Goal: Use online tool/utility: Utilize a website feature to perform a specific function

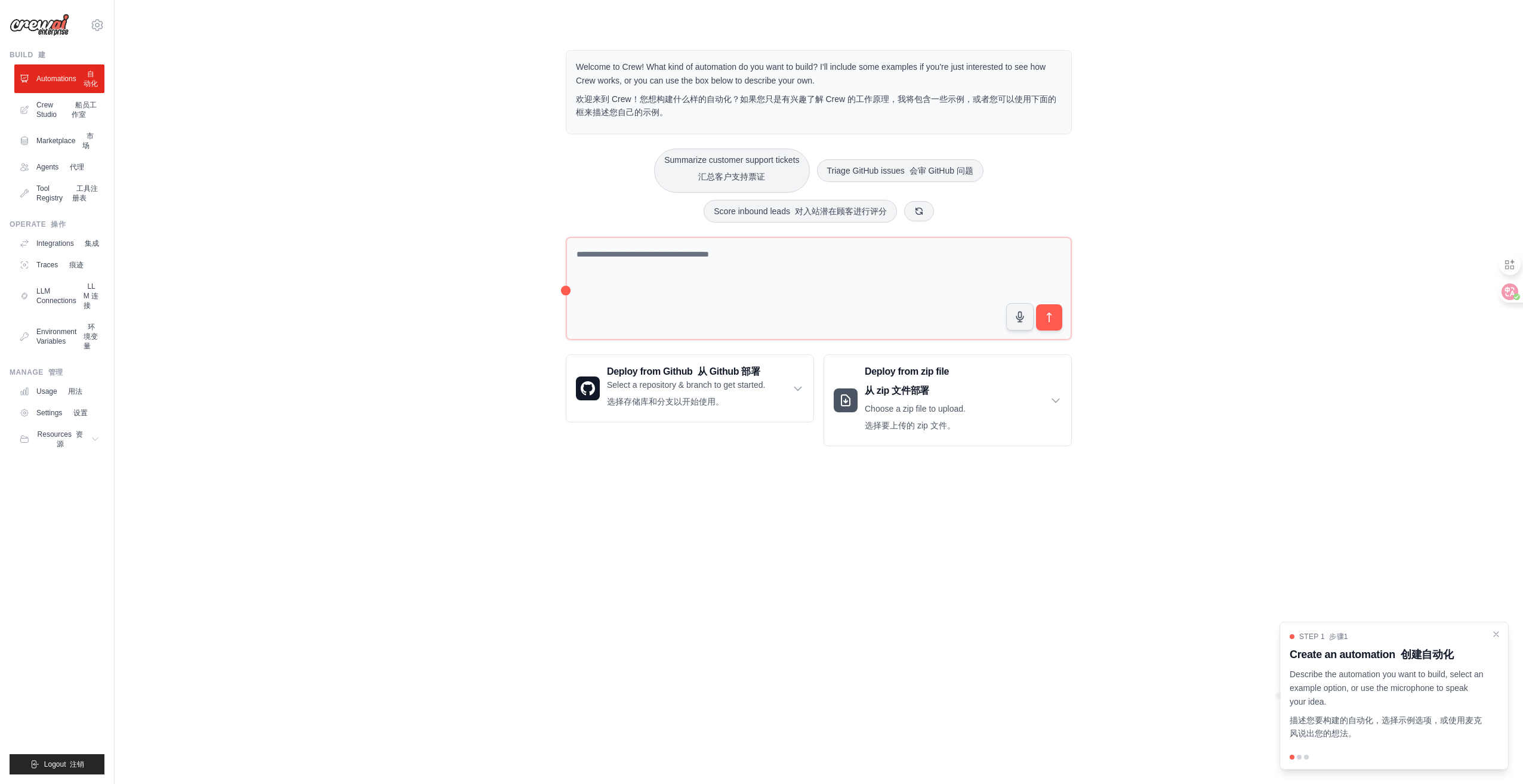
drag, startPoint x: 744, startPoint y: 599, endPoint x: 737, endPoint y: 597, distance: 7.3
click at [744, 599] on body "liumengxuchun@gmail.com Settings Build 建 Automations 自动化 Crew Studio 船员工作室" at bounding box center [761, 392] width 1523 height 784
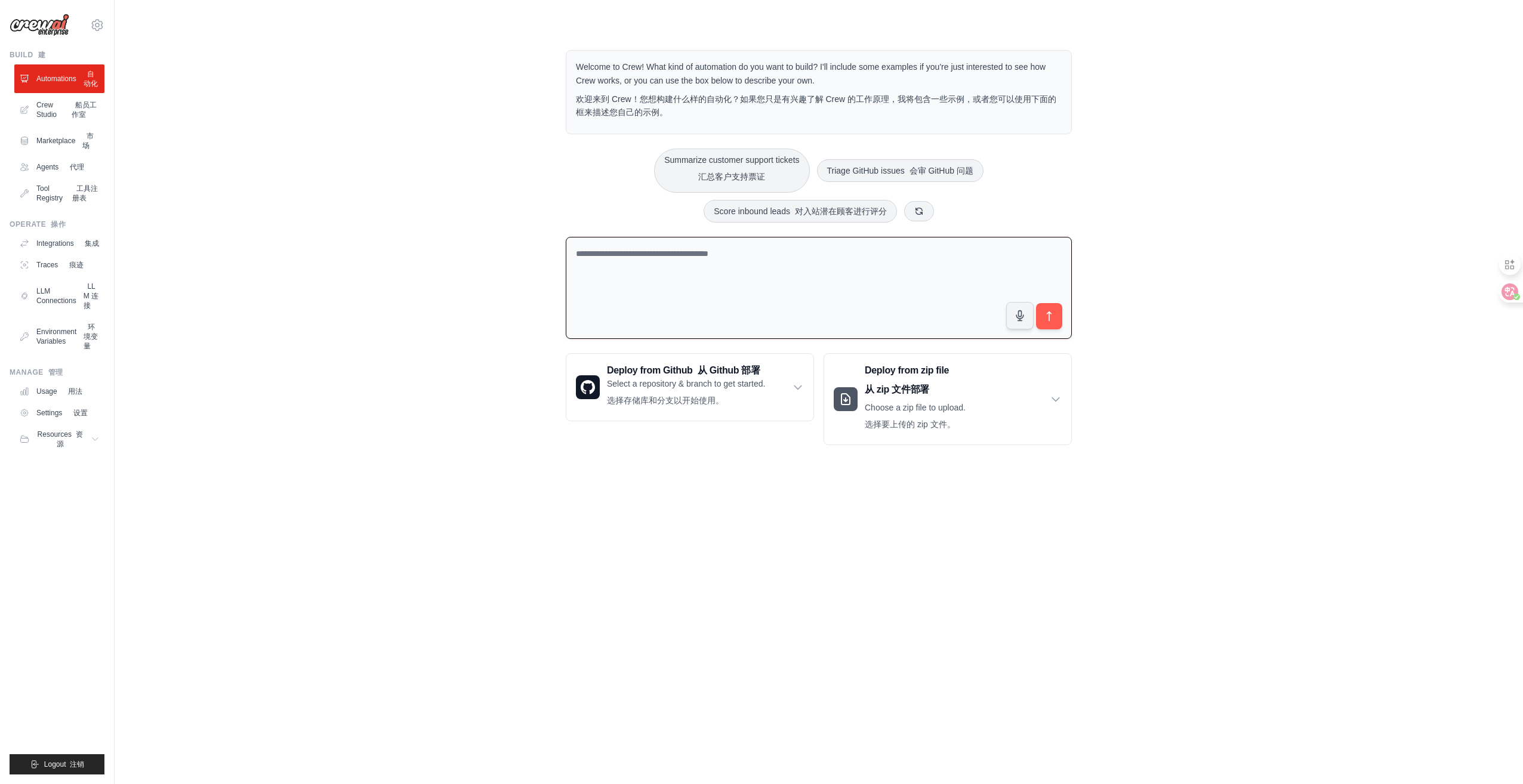
click at [763, 260] on textarea at bounding box center [818, 288] width 506 height 102
click at [764, 261] on textarea at bounding box center [818, 288] width 506 height 102
click at [751, 265] on textarea at bounding box center [818, 288] width 506 height 102
click at [742, 159] on button "Summarize customer support tickets 汇总客户支持票证" at bounding box center [731, 169] width 155 height 44
type textarea "**********"
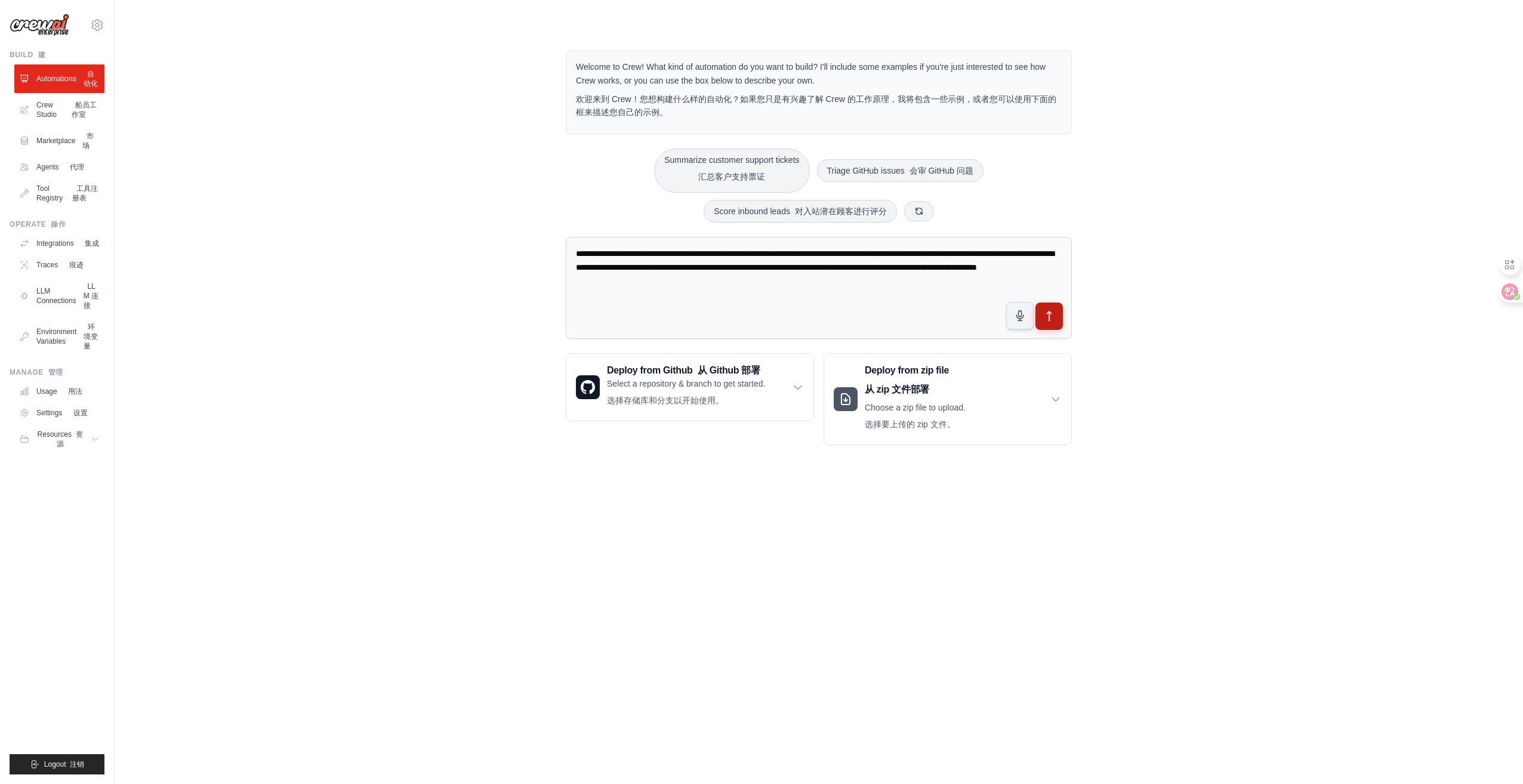
click at [1058, 312] on button "submit" at bounding box center [1049, 315] width 28 height 28
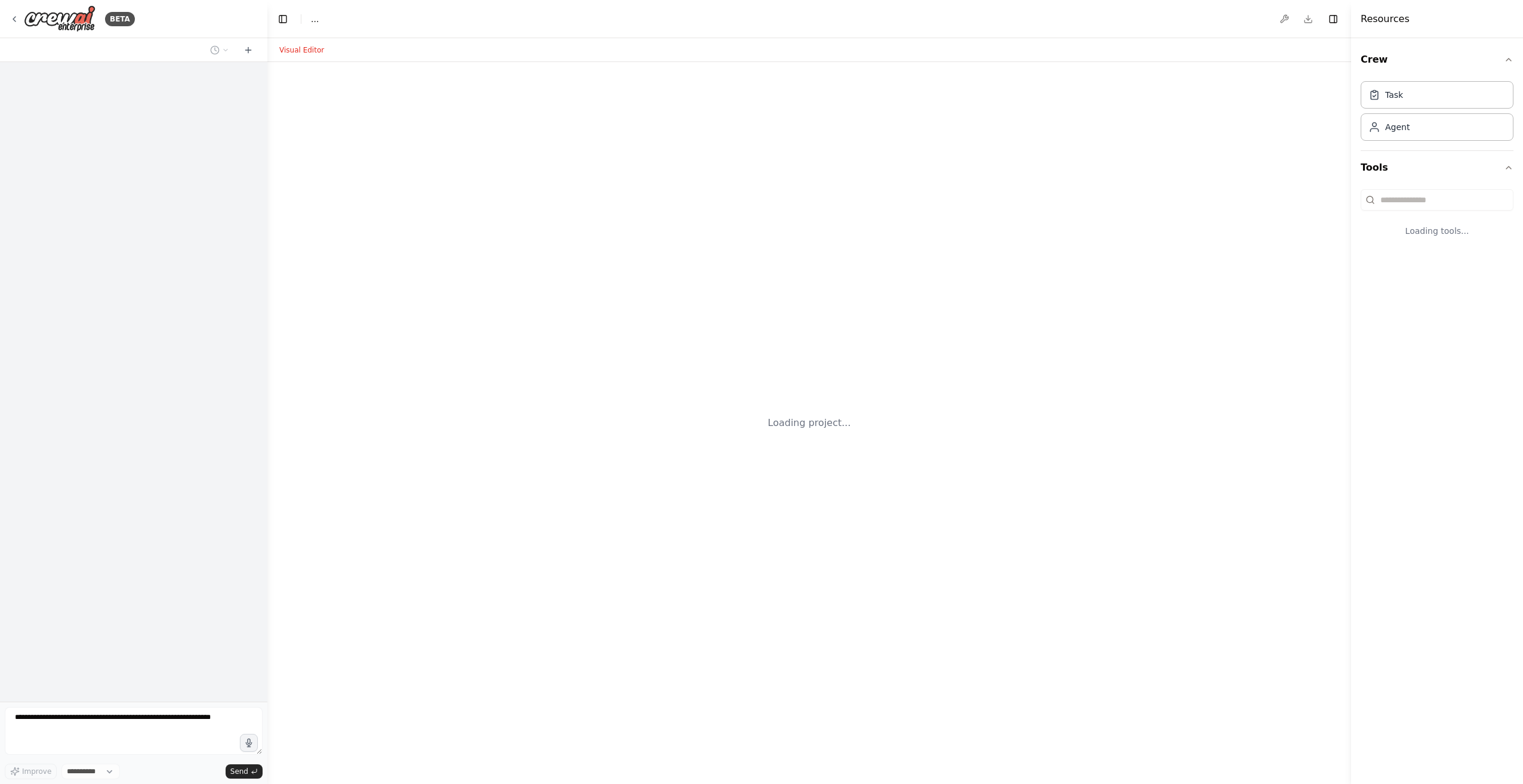
select select "****"
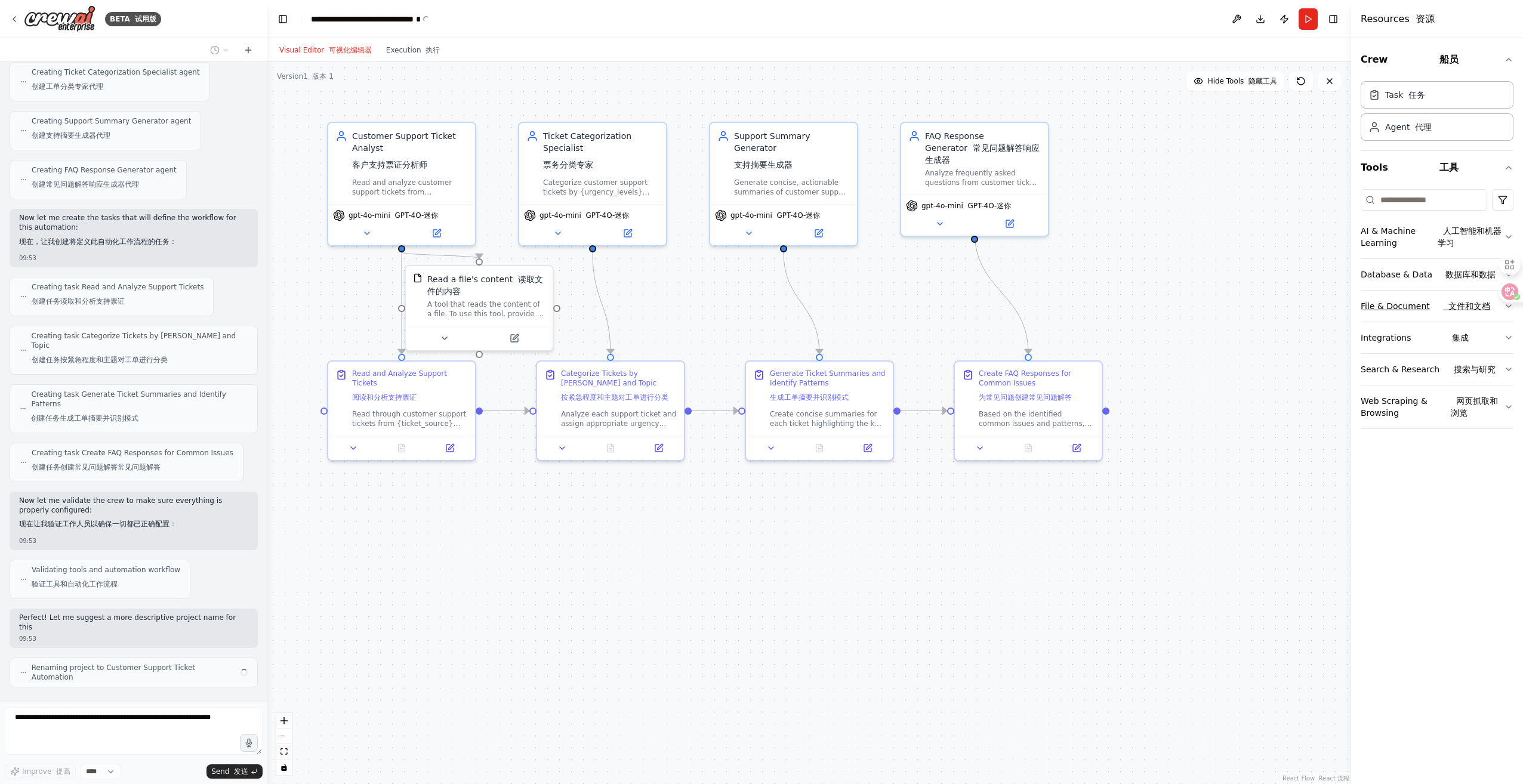
scroll to position [833, 0]
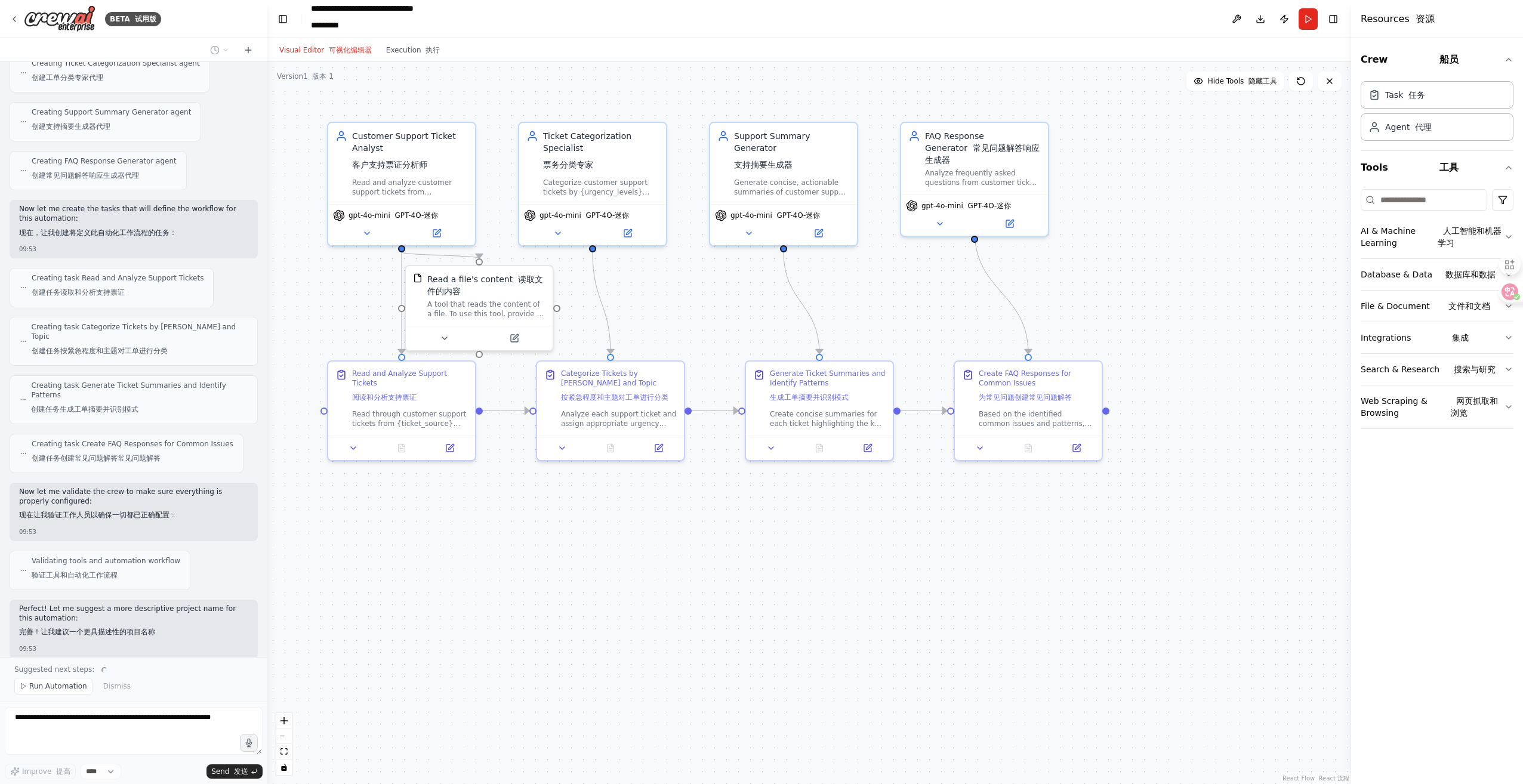
click at [1415, 481] on div "Crew 船员 Task 任务 Agent 代理 Tools 工具 AI & Machine Learning 人工智能和机器学习 Database & Da…" at bounding box center [1438, 411] width 172 height 745
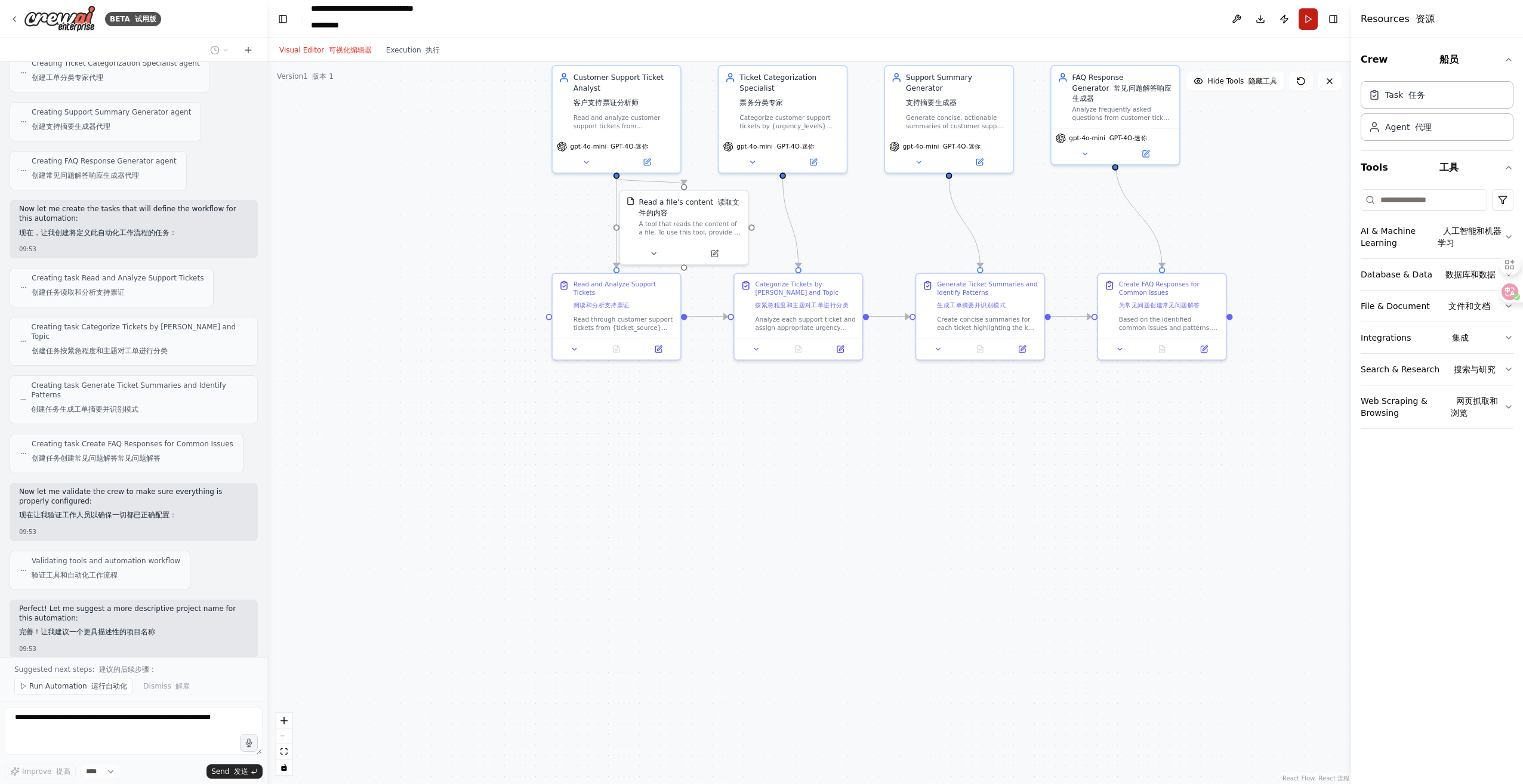
click at [1308, 15] on button "Run" at bounding box center [1308, 19] width 19 height 22
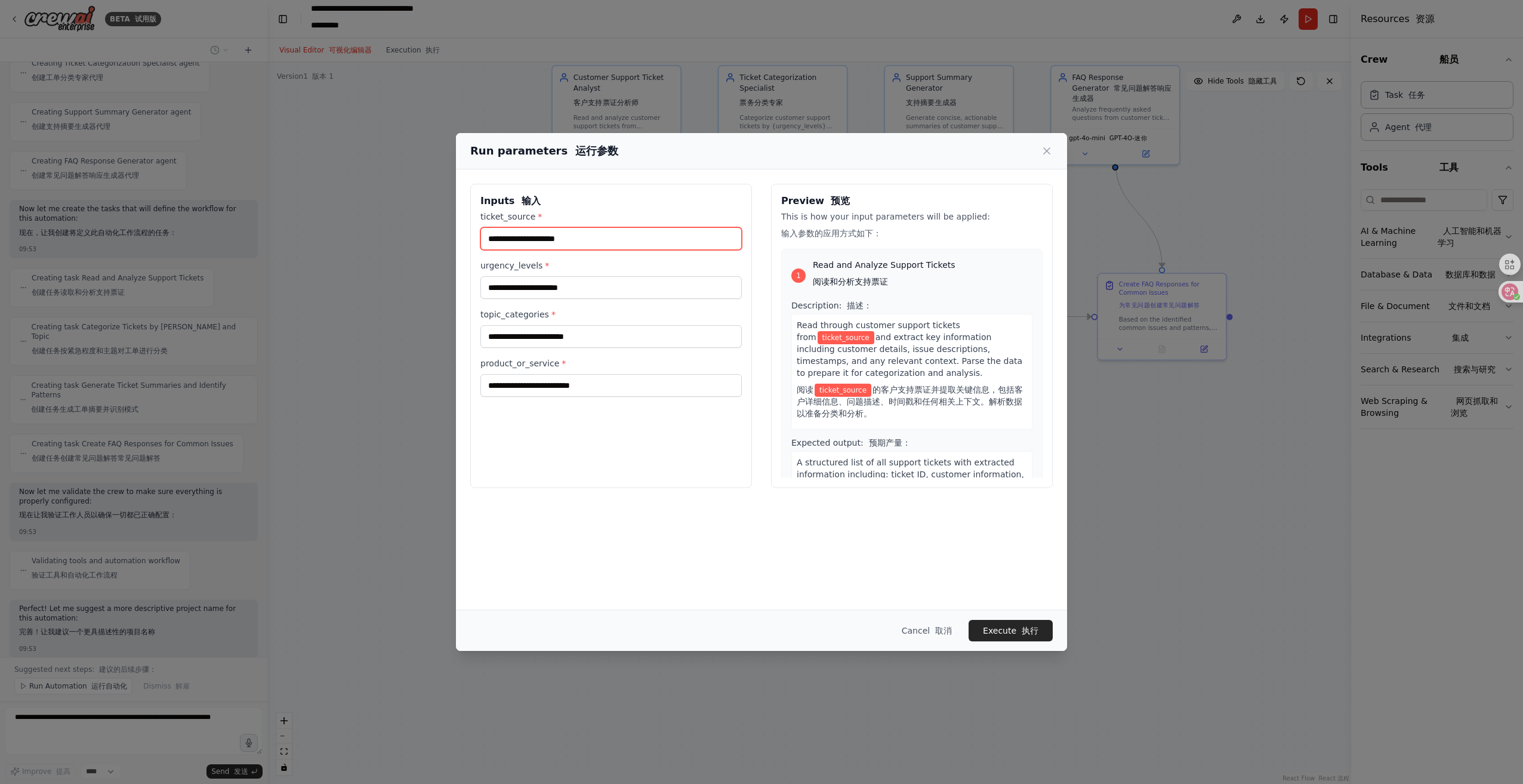
click at [553, 238] on input "ticket_source *" at bounding box center [611, 238] width 262 height 22
click at [591, 308] on label "topic_categories *" at bounding box center [611, 314] width 262 height 12
click at [591, 325] on input "topic_categories *" at bounding box center [611, 336] width 262 height 22
click at [532, 280] on input "urgency_levels *" at bounding box center [611, 287] width 262 height 22
drag, startPoint x: 587, startPoint y: 244, endPoint x: 612, endPoint y: 288, distance: 50.6
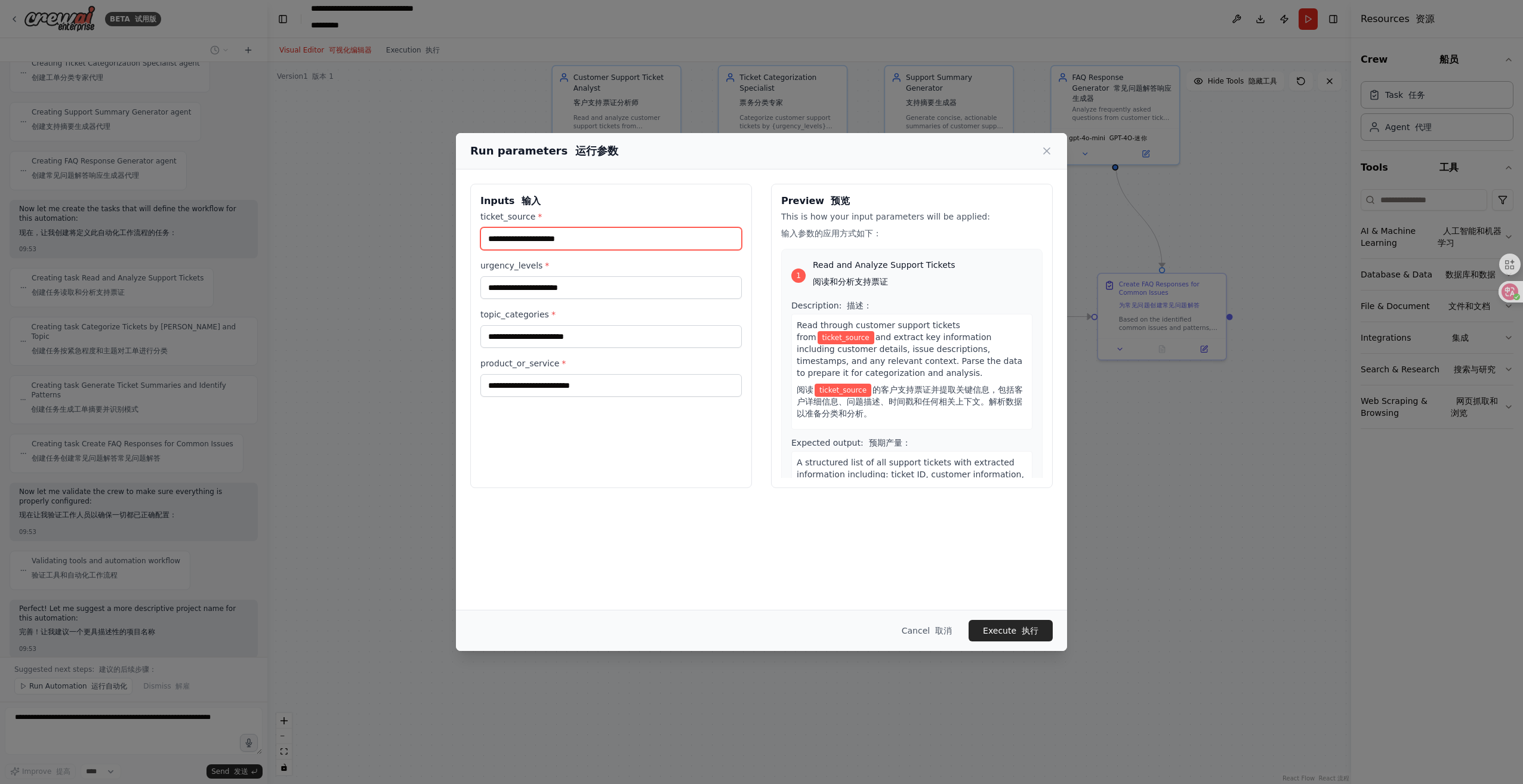
click at [587, 242] on input "ticket_source *" at bounding box center [611, 238] width 262 height 22
click at [537, 287] on input "urgency_levels *" at bounding box center [611, 287] width 262 height 22
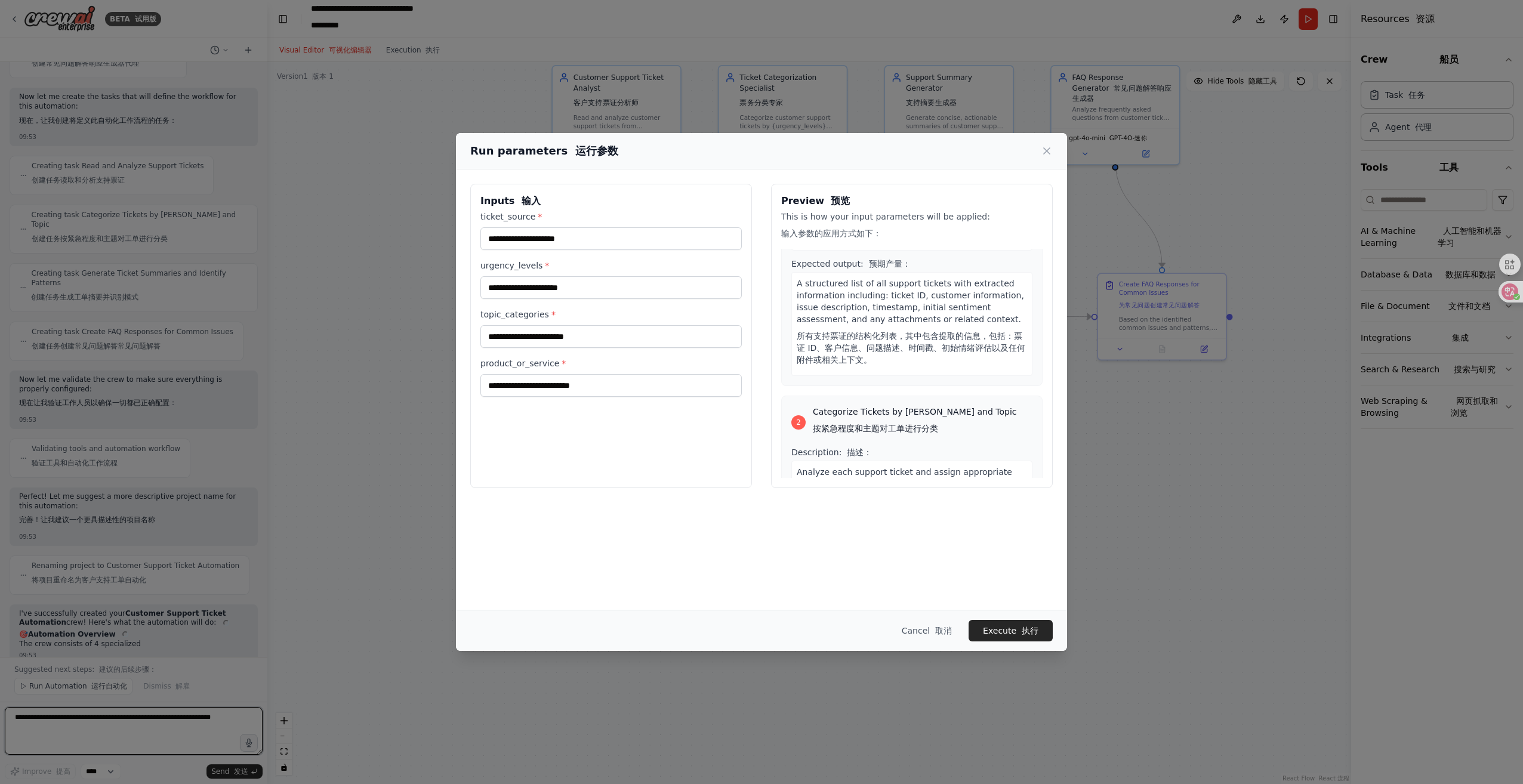
scroll to position [0, 0]
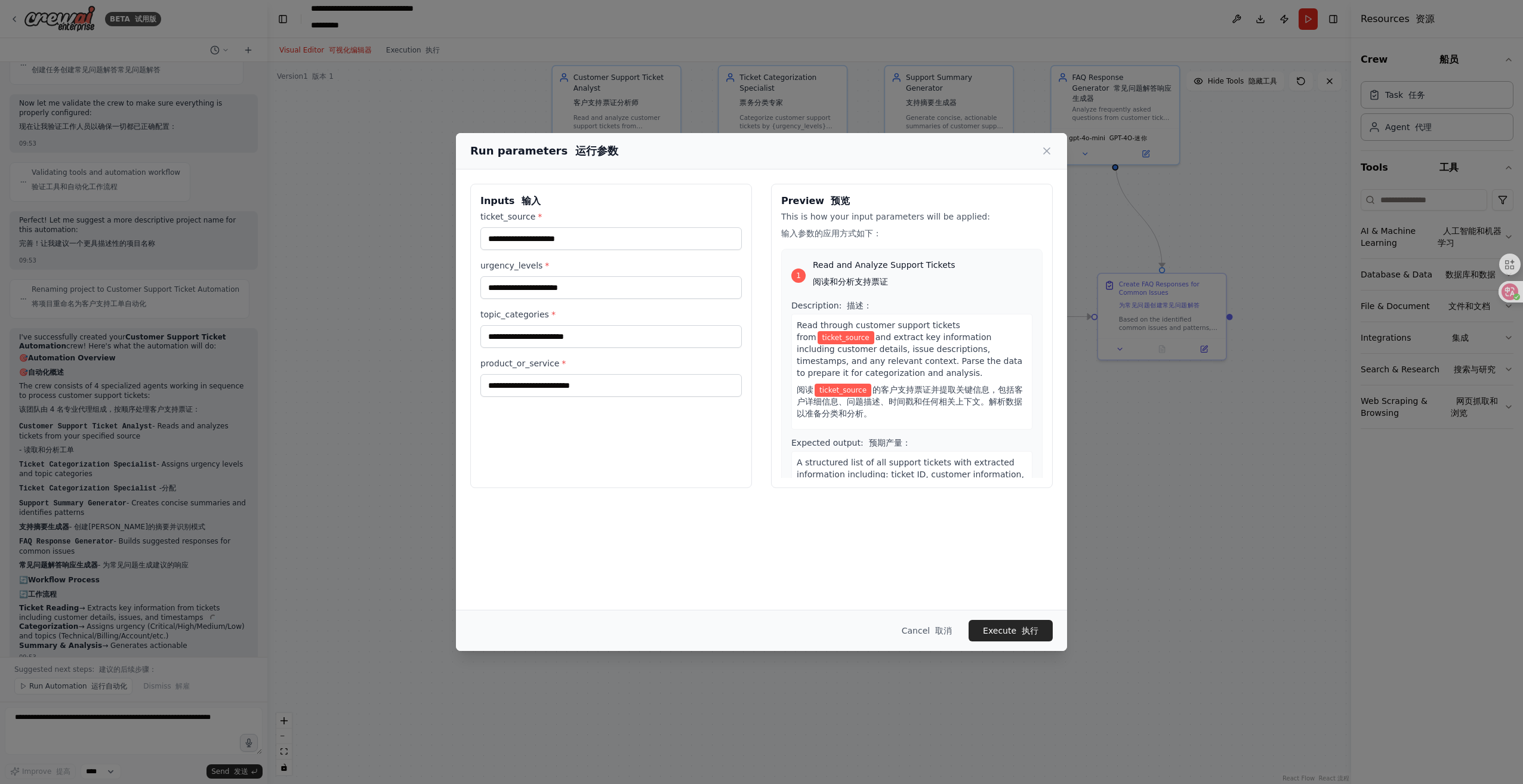
click at [826, 356] on span "and extract key information including customer details, issue descriptions, tim…" at bounding box center [910, 355] width 226 height 46
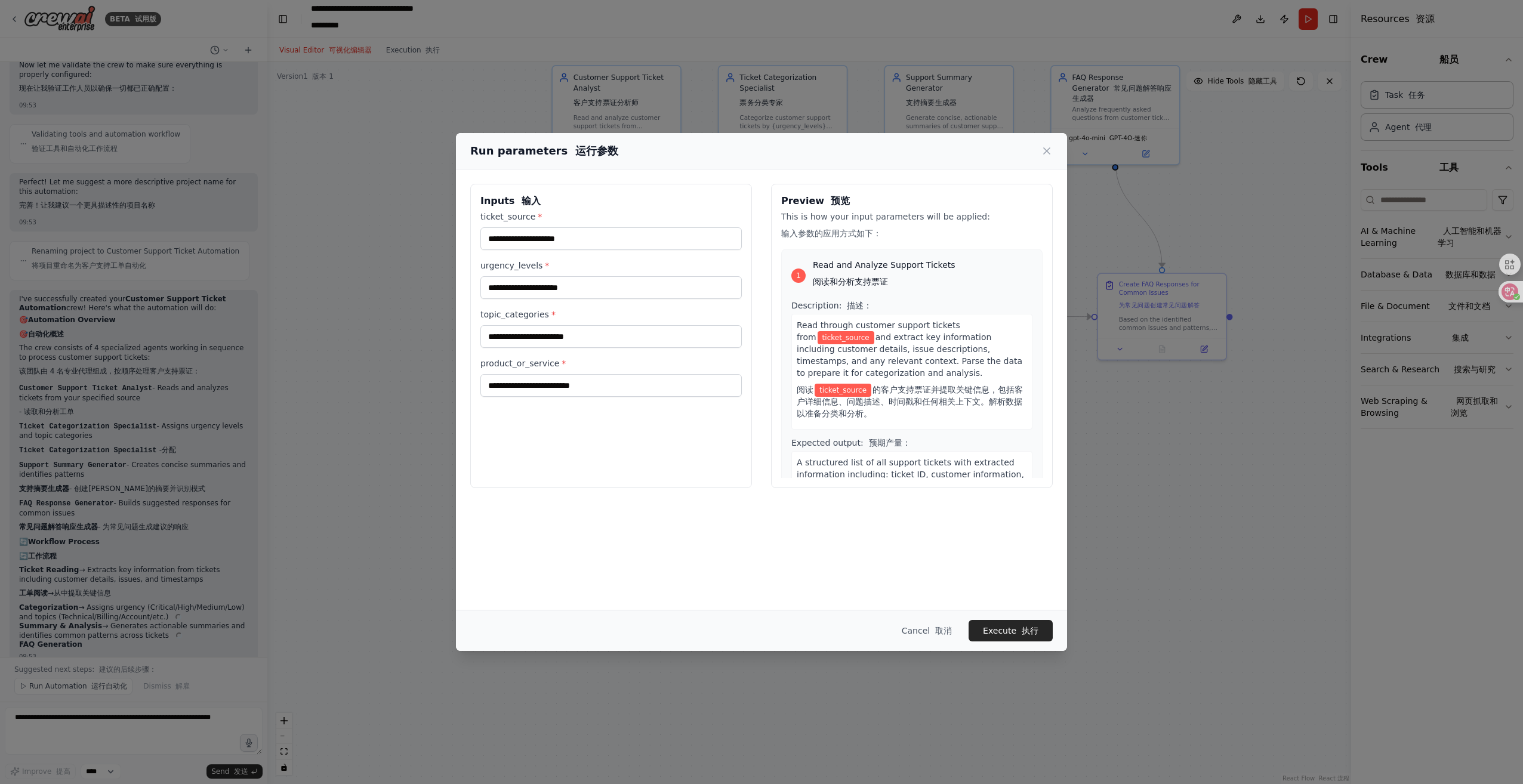
click at [827, 340] on span "ticket_source" at bounding box center [845, 338] width 56 height 13
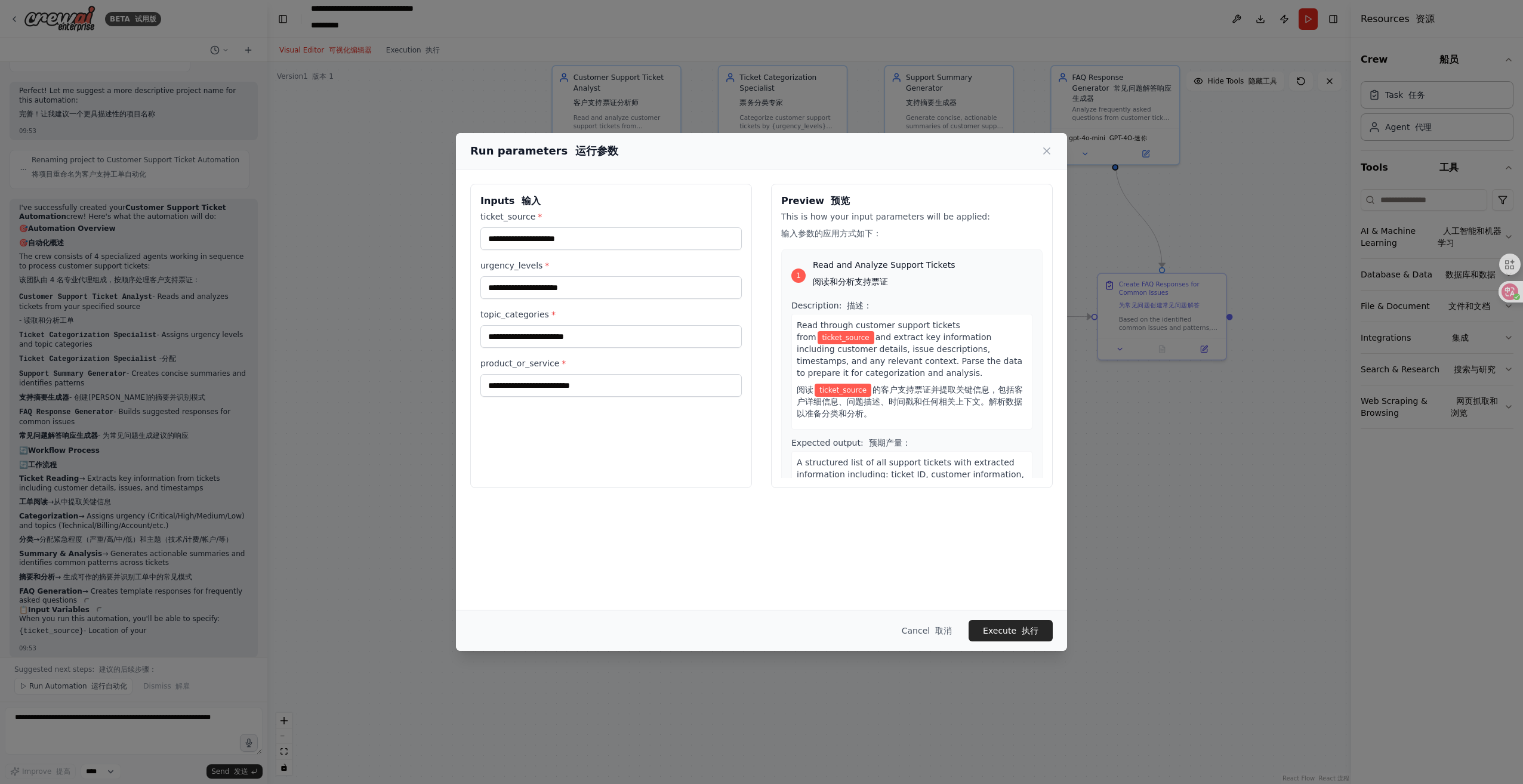
drag, startPoint x: 827, startPoint y: 340, endPoint x: 870, endPoint y: 371, distance: 53.0
click at [870, 371] on span "and extract key information including customer details, issue descriptions, tim…" at bounding box center [910, 355] width 226 height 46
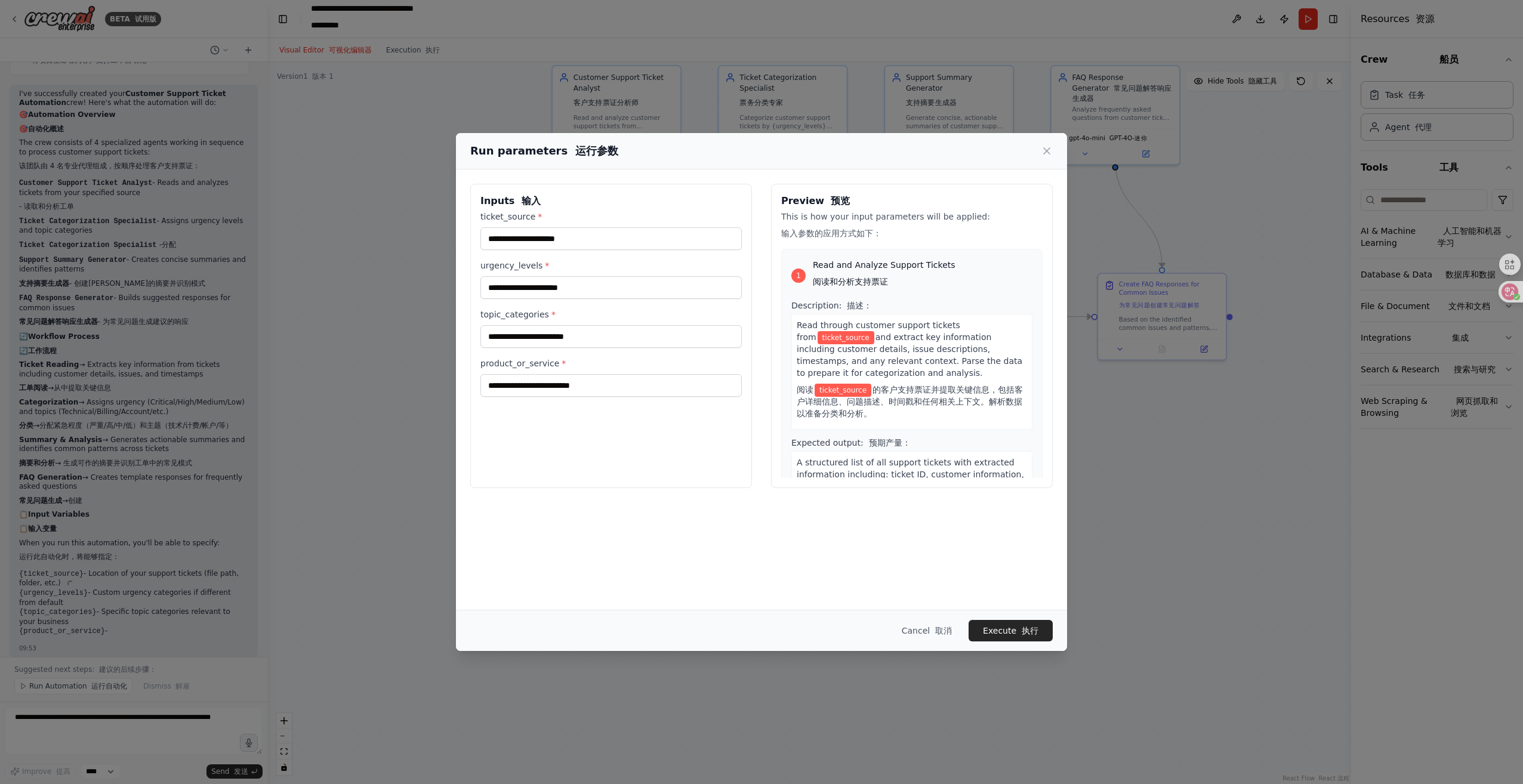
click at [564, 371] on div "product_or_service *" at bounding box center [611, 377] width 262 height 39
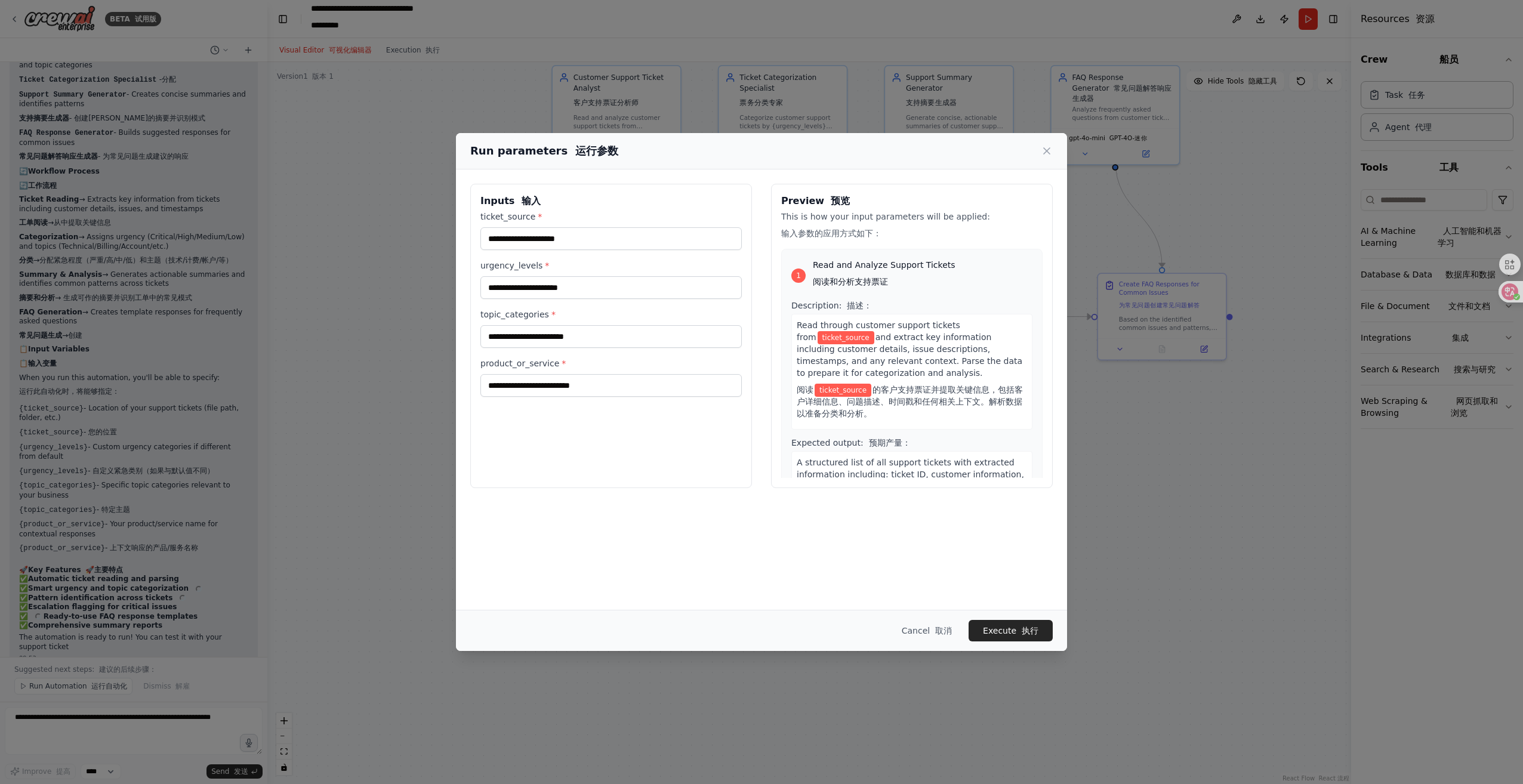
click at [846, 341] on span "ticket_source" at bounding box center [845, 338] width 56 height 13
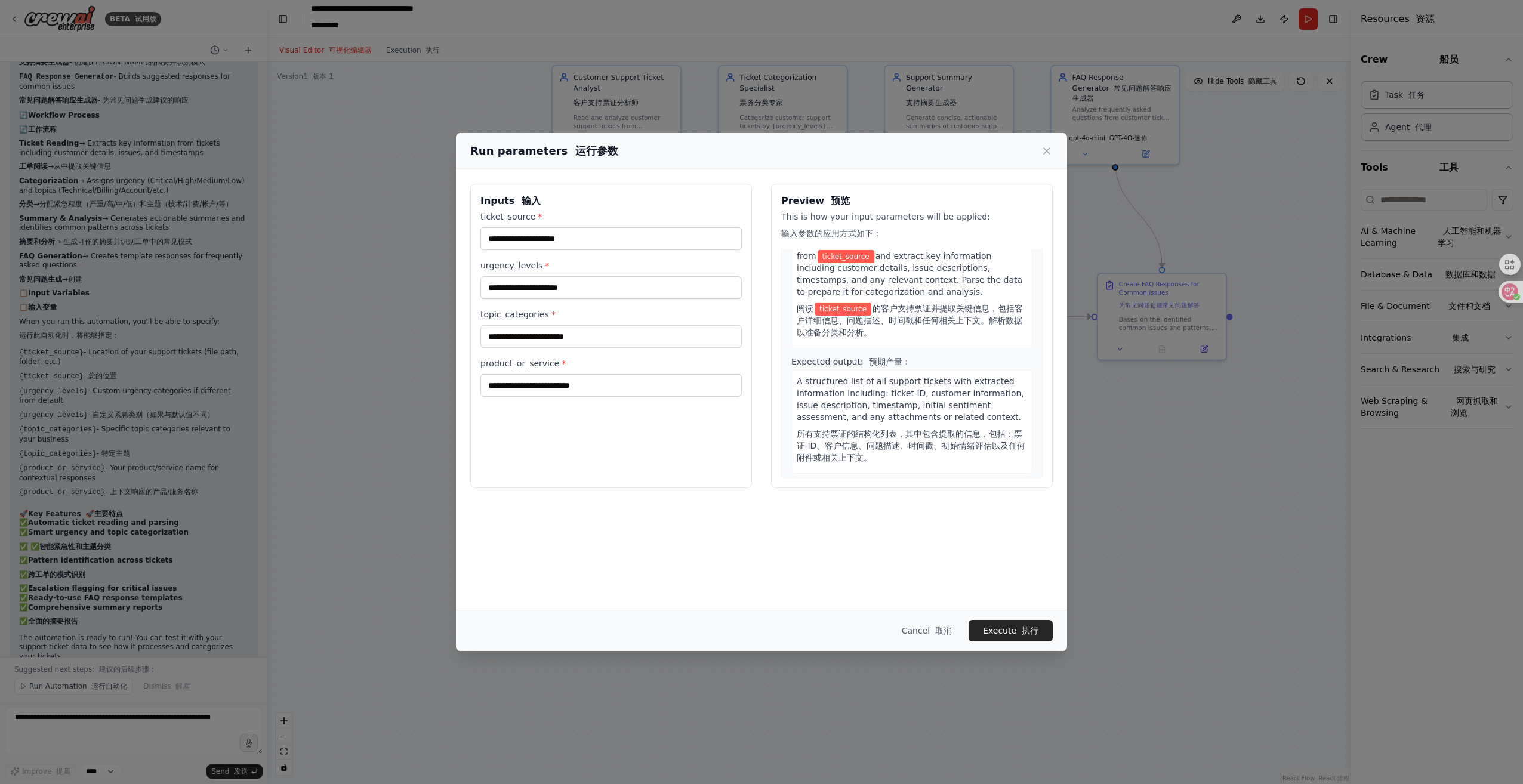
scroll to position [119, 0]
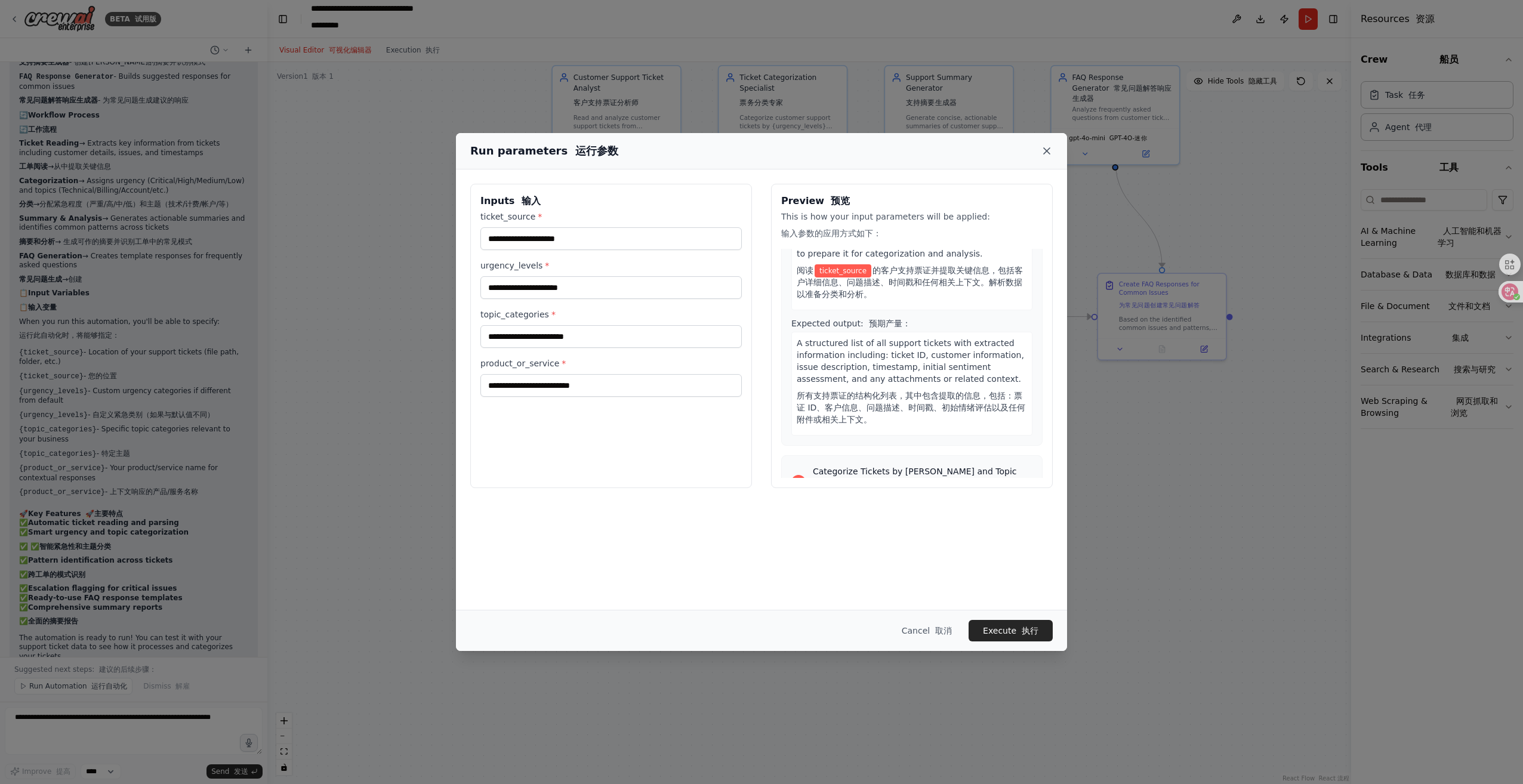
click at [1049, 154] on icon at bounding box center [1046, 151] width 12 height 12
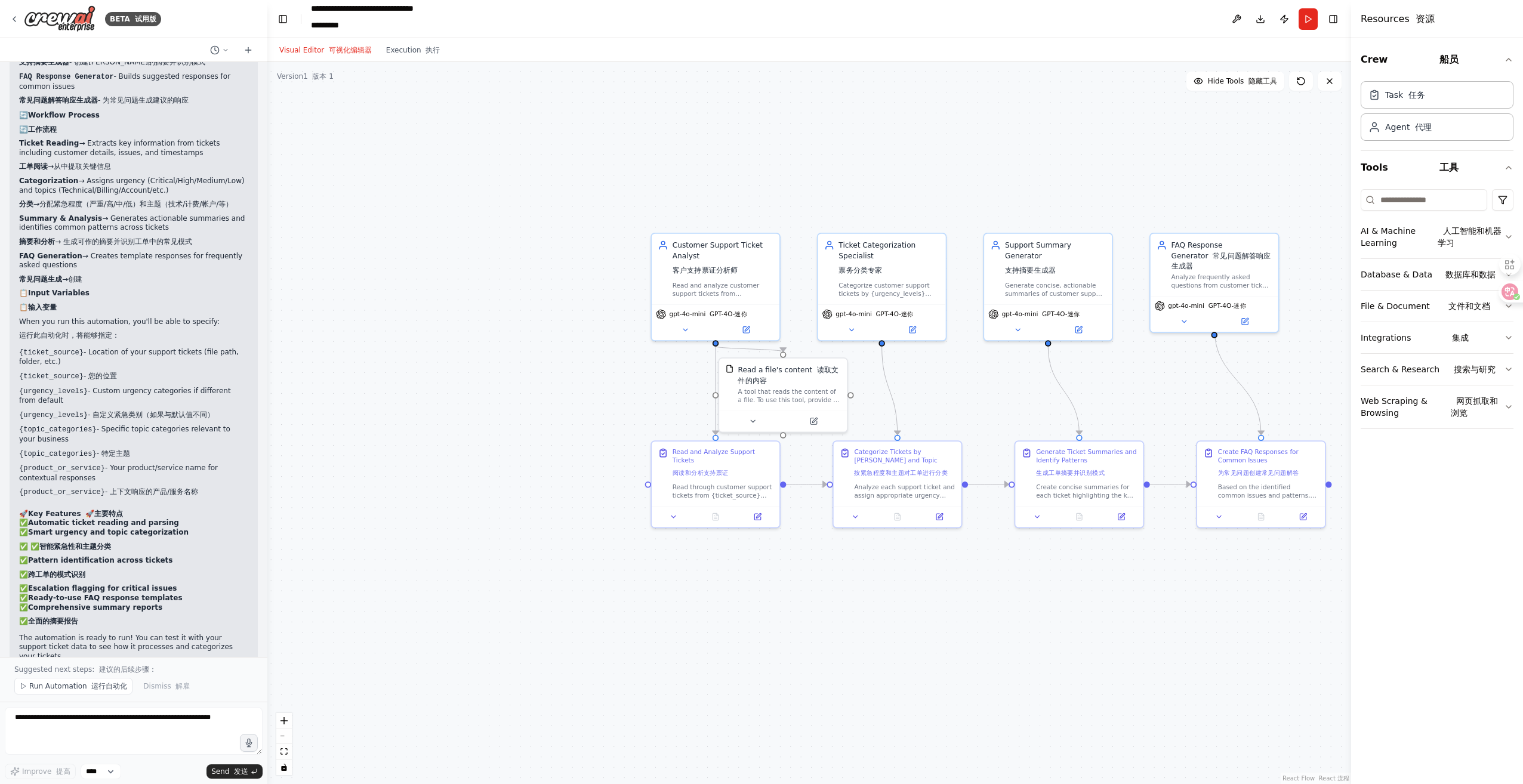
drag, startPoint x: 468, startPoint y: 236, endPoint x: 546, endPoint y: 359, distance: 145.6
click at [562, 387] on div ".deletable-edge-delete-btn { width: 20px; height: 20px; border: 0px solid #ffff…" at bounding box center [809, 423] width 1084 height 722
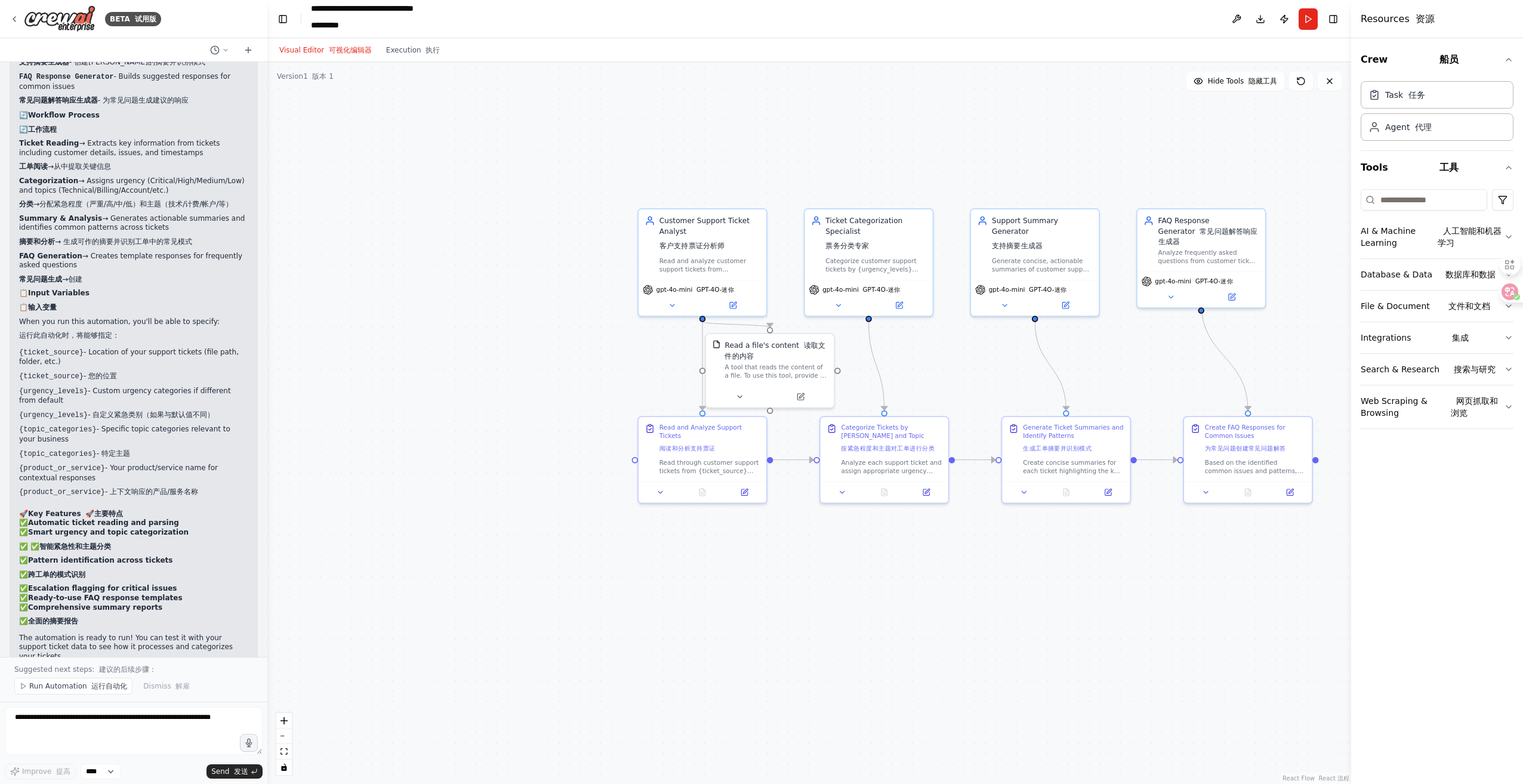
drag, startPoint x: 546, startPoint y: 359, endPoint x: 578, endPoint y: 428, distance: 76.1
click at [544, 360] on div ".deletable-edge-delete-btn { width: 20px; height: 20px; border: 0px solid #ffff…" at bounding box center [809, 423] width 1084 height 722
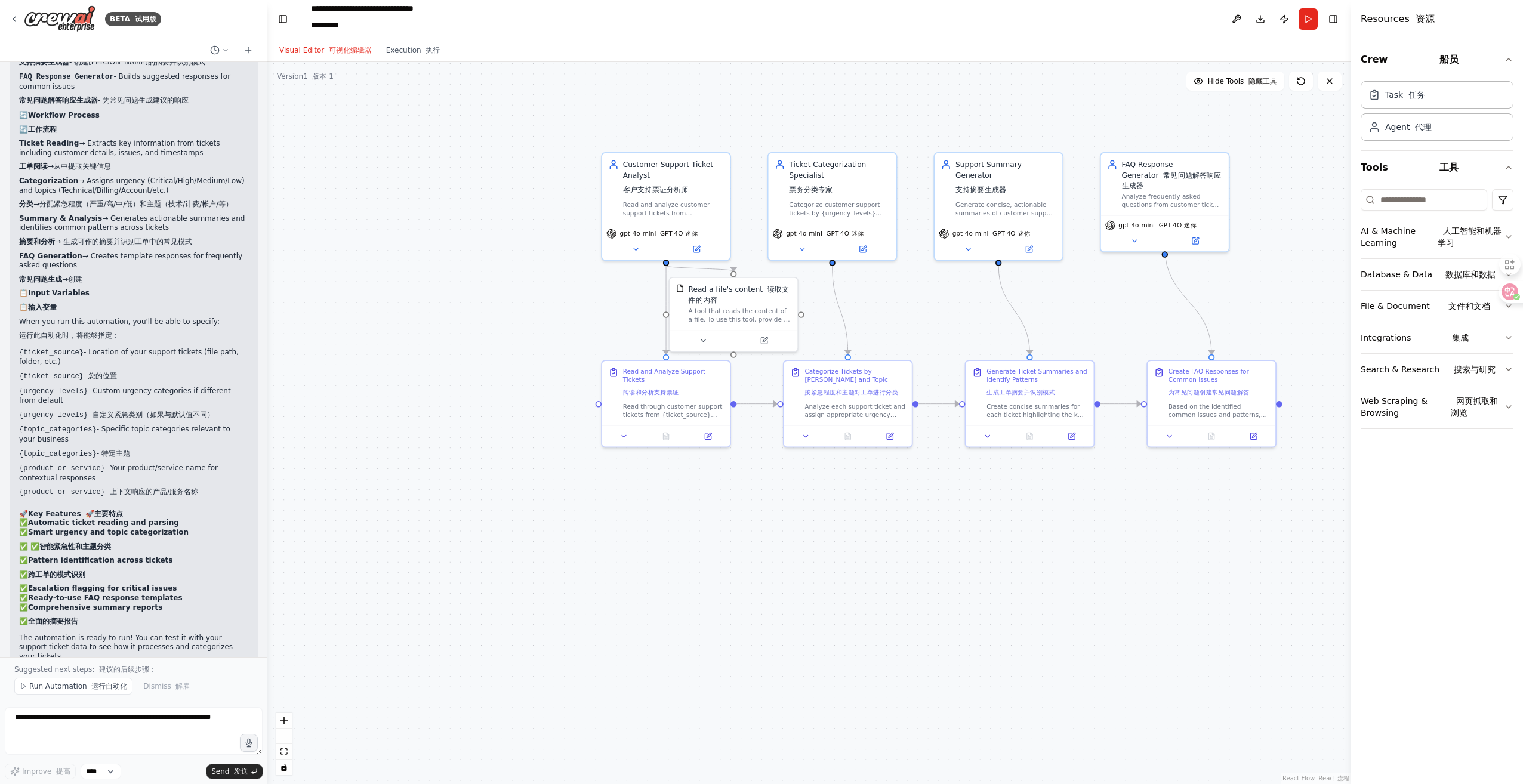
click at [554, 371] on div ".deletable-edge-delete-btn { width: 20px; height: 20px; border: 0px solid #ffff…" at bounding box center [809, 423] width 1084 height 722
click at [619, 398] on div "Read and Analyze Support Tickets 阅读和分析支持票证 Read through customer support ticket…" at bounding box center [669, 397] width 116 height 52
drag, startPoint x: 673, startPoint y: 390, endPoint x: 681, endPoint y: 397, distance: 10.6
click at [672, 390] on div "Read and Analyze Support Tickets 阅读和分析支持票证" at bounding box center [677, 387] width 101 height 33
click at [665, 395] on font "阅读和分析支持票证" at bounding box center [654, 395] width 56 height 7
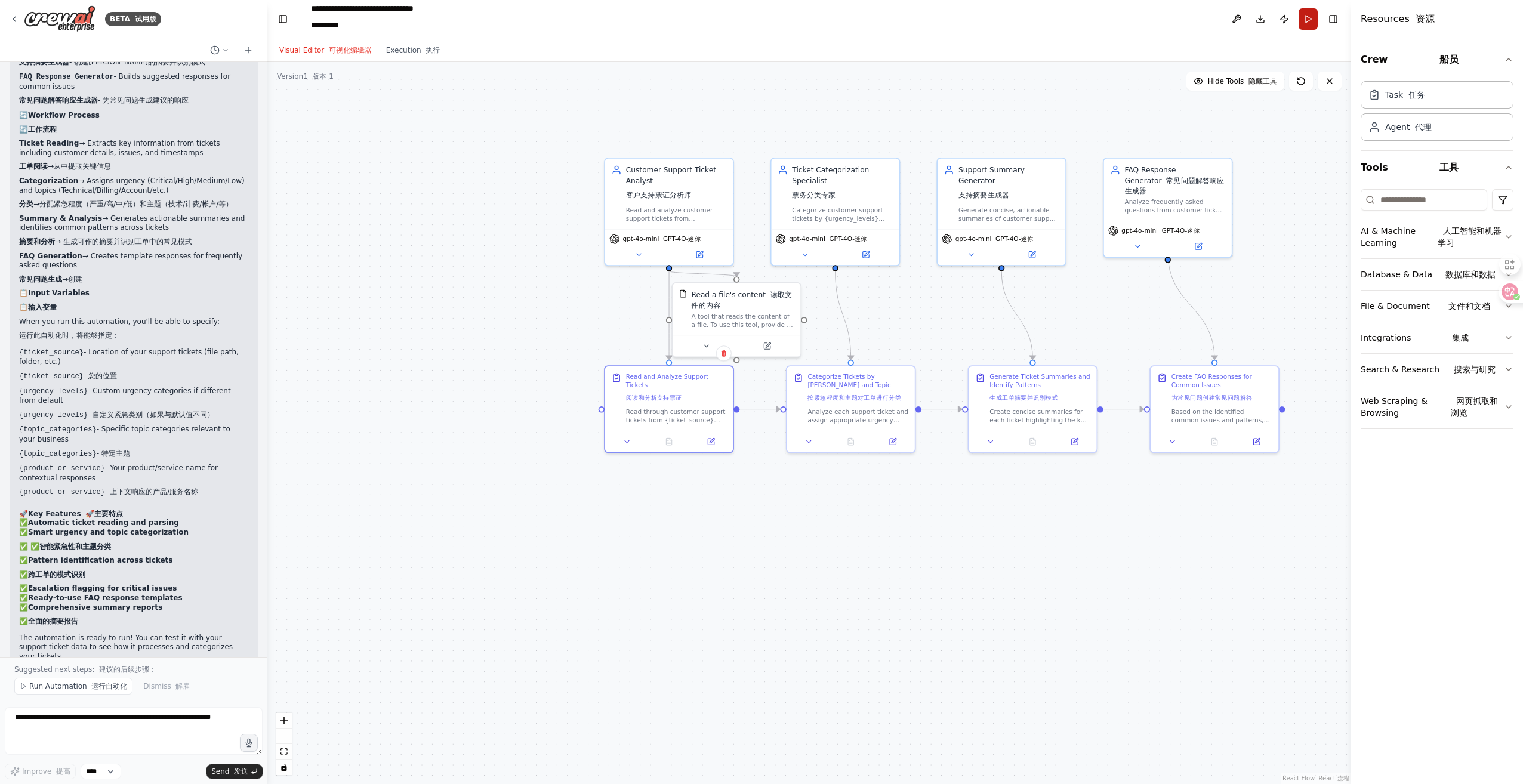
click at [1307, 14] on button "Run" at bounding box center [1308, 19] width 19 height 22
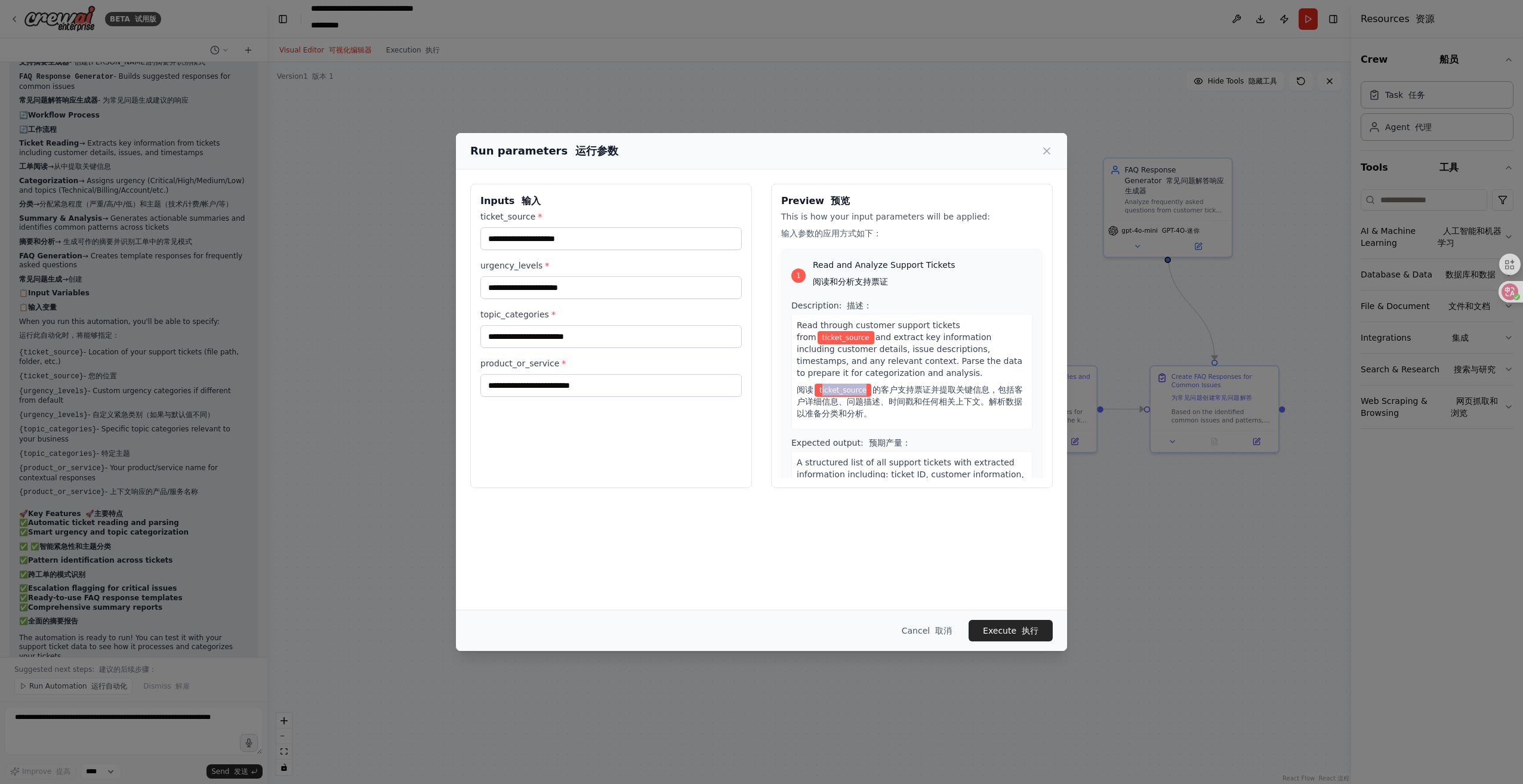
drag, startPoint x: 824, startPoint y: 387, endPoint x: 866, endPoint y: 389, distance: 42.0
click at [866, 389] on span "ticket_source" at bounding box center [843, 390] width 56 height 13
click at [840, 335] on span "ticket_source" at bounding box center [845, 338] width 56 height 13
click at [535, 244] on input "ticket_source *" at bounding box center [611, 238] width 262 height 22
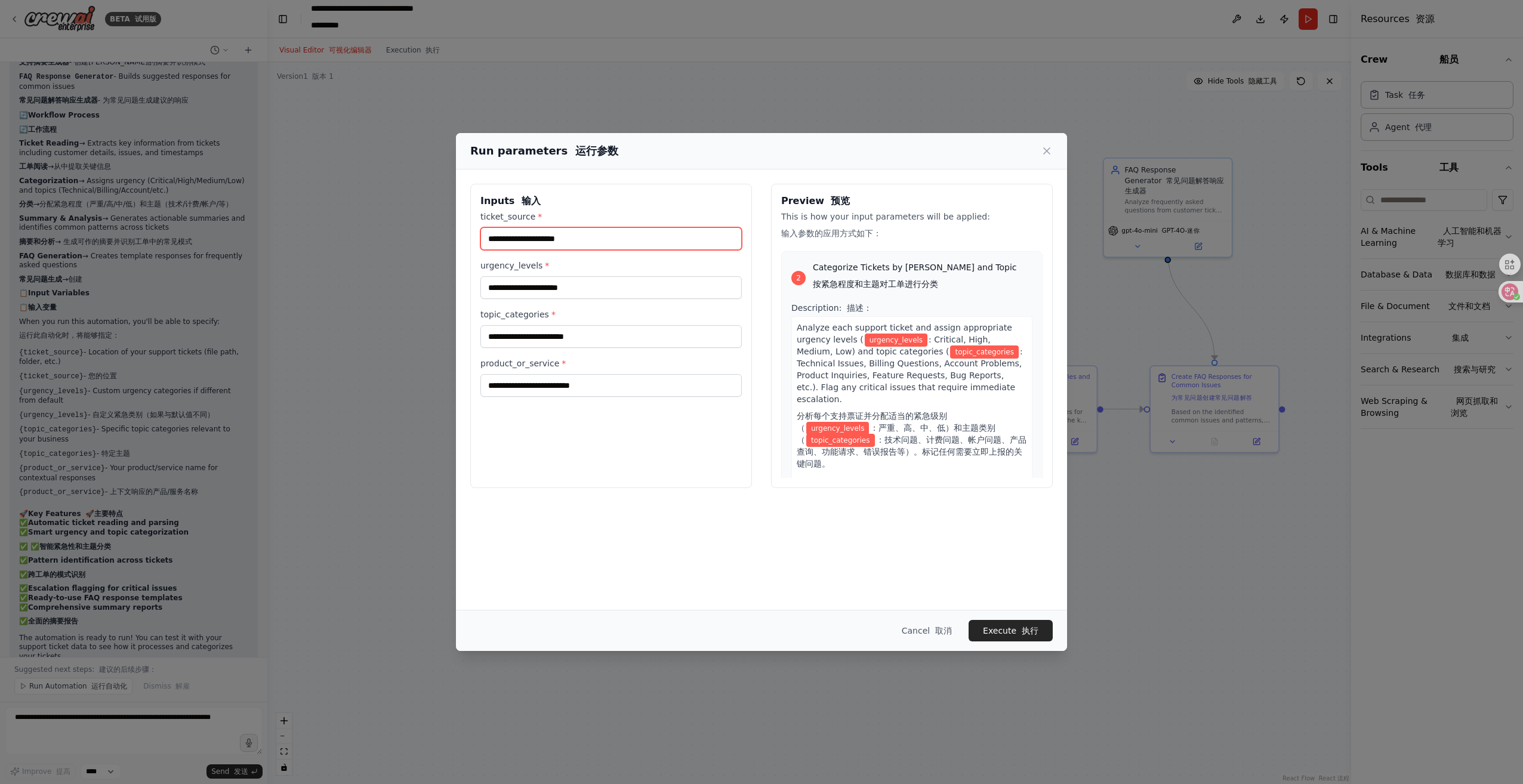
scroll to position [358, 0]
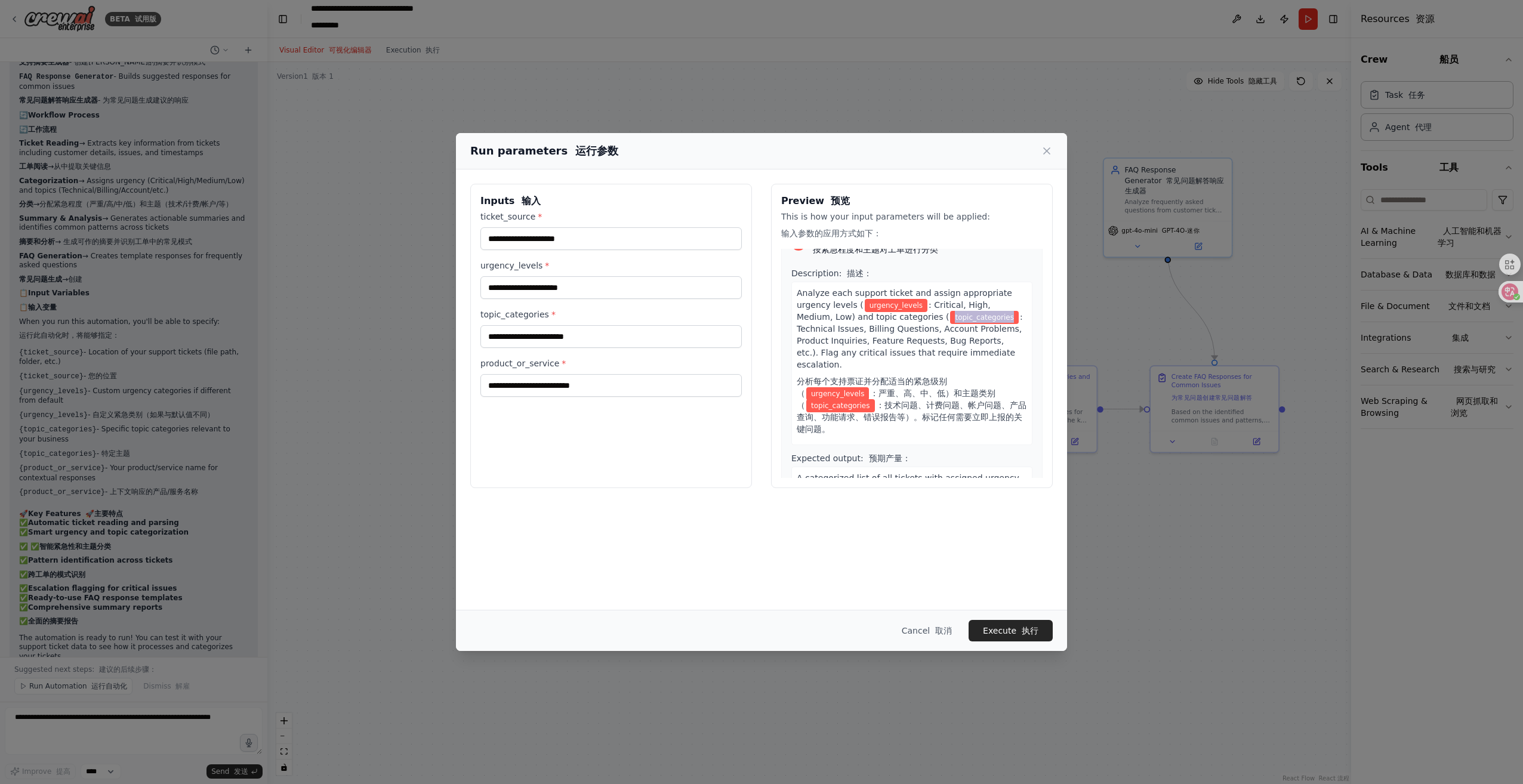
drag, startPoint x: 903, startPoint y: 310, endPoint x: 971, endPoint y: 314, distance: 68.1
click at [971, 314] on div "Analyze each support ticket and assign appropriate urgency levels ( urgency_lev…" at bounding box center [912, 363] width 241 height 163
drag, startPoint x: 971, startPoint y: 314, endPoint x: 872, endPoint y: 346, distance: 104.0
click at [871, 345] on div "Analyze each support ticket and assign appropriate urgency levels ( urgency_lev…" at bounding box center [912, 363] width 241 height 163
click at [828, 387] on span "urgency_levels" at bounding box center [838, 393] width 63 height 13
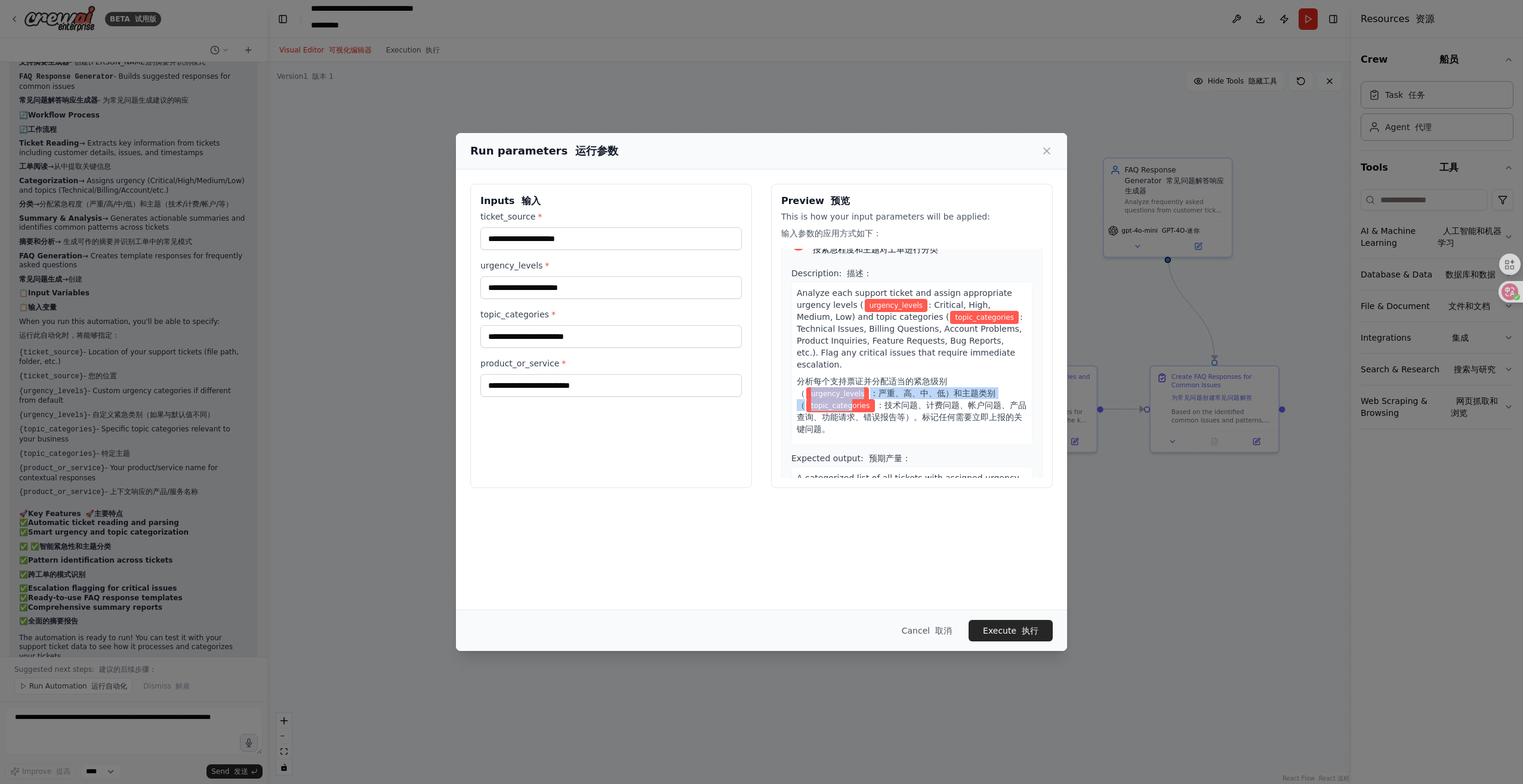
drag, startPoint x: 810, startPoint y: 383, endPoint x: 852, endPoint y: 388, distance: 42.3
click at [852, 388] on font "分析每个支持票证并分配适当的紧急级别（ urgency_levels ：严重、高、中、低）和主题类别（ topic_categories ： 技术问题、计费问…" at bounding box center [912, 405] width 229 height 57
drag, startPoint x: 852, startPoint y: 388, endPoint x: 850, endPoint y: 398, distance: 10.2
click at [850, 398] on font "分析每个支持票证并分配适当的紧急级别（ urgency_levels ：严重、高、中、低）和主题类别（ topic_categories ： 技术问题、计费问…" at bounding box center [912, 405] width 230 height 60
click at [889, 401] on span "技术问题、计费问题、帐户问题、产品查询、功能请求、错误报告等）。标记任何需要立即上报的关键问题。" at bounding box center [912, 417] width 229 height 33
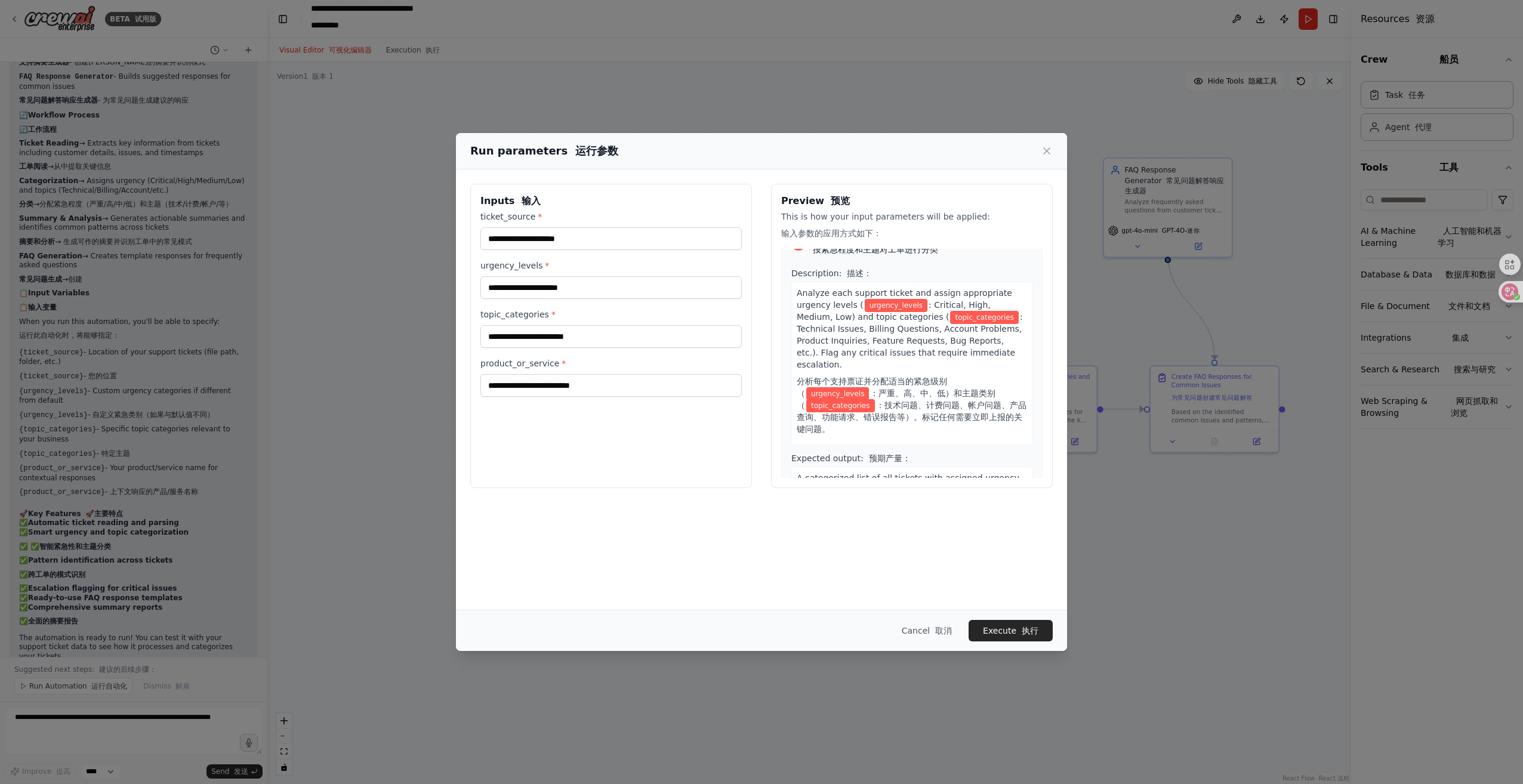
click at [874, 407] on span "技术问题、计费问题、帐户问题、产品查询、功能请求、错误报告等）。标记任何需要立即上报的关键问题。" at bounding box center [912, 417] width 229 height 33
click at [950, 311] on span "topic_categories" at bounding box center [984, 317] width 69 height 13
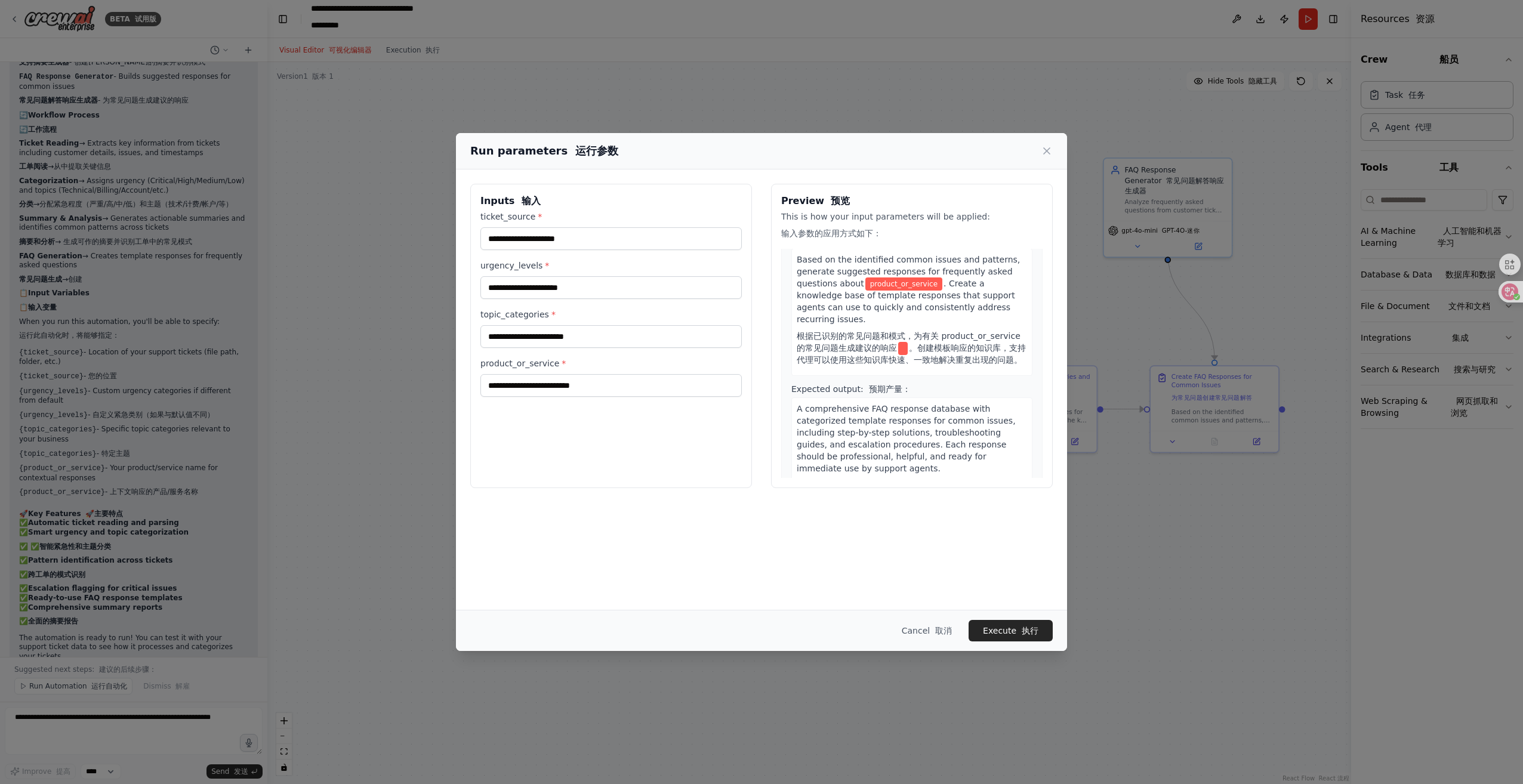
scroll to position [1155, 0]
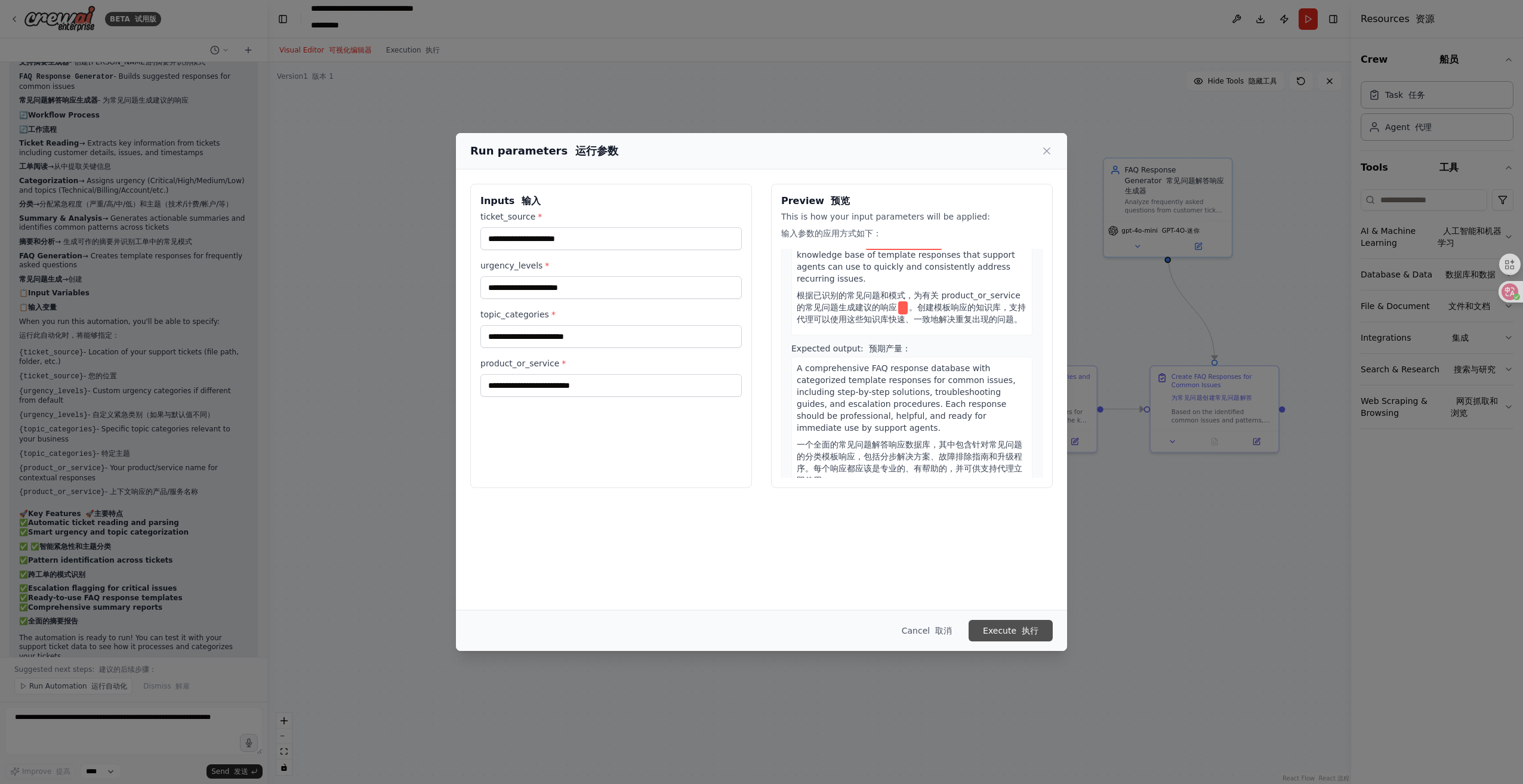
drag, startPoint x: 936, startPoint y: 362, endPoint x: 1017, endPoint y: 634, distance: 283.8
click at [936, 364] on span "A comprehensive FAQ response database with categorized template responses for c…" at bounding box center [912, 425] width 230 height 122
click at [991, 630] on button "Execute 执行" at bounding box center [1011, 631] width 84 height 22
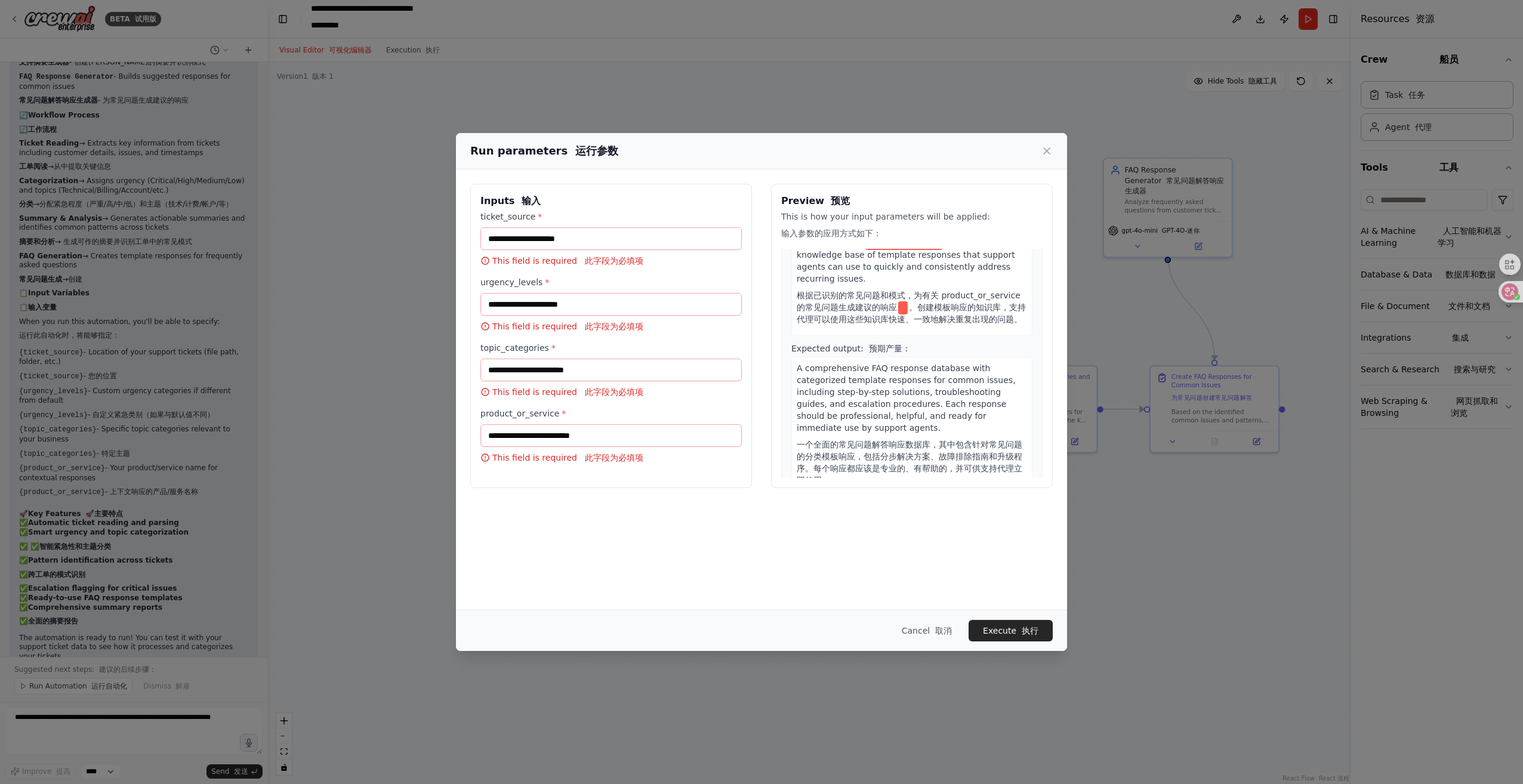
click at [922, 624] on button "Cancel 取消" at bounding box center [926, 631] width 69 height 22
